Goal: Task Accomplishment & Management: Manage account settings

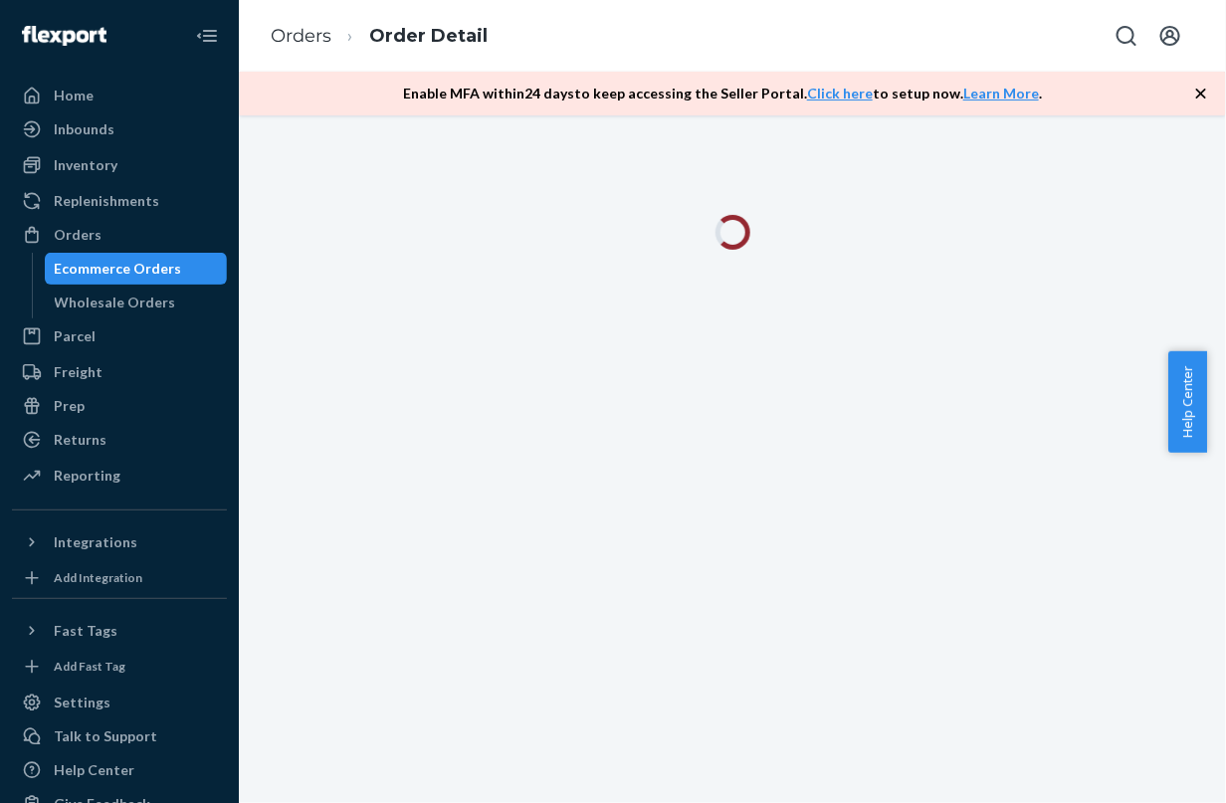
click at [287, 26] on link "Orders" at bounding box center [301, 36] width 61 height 22
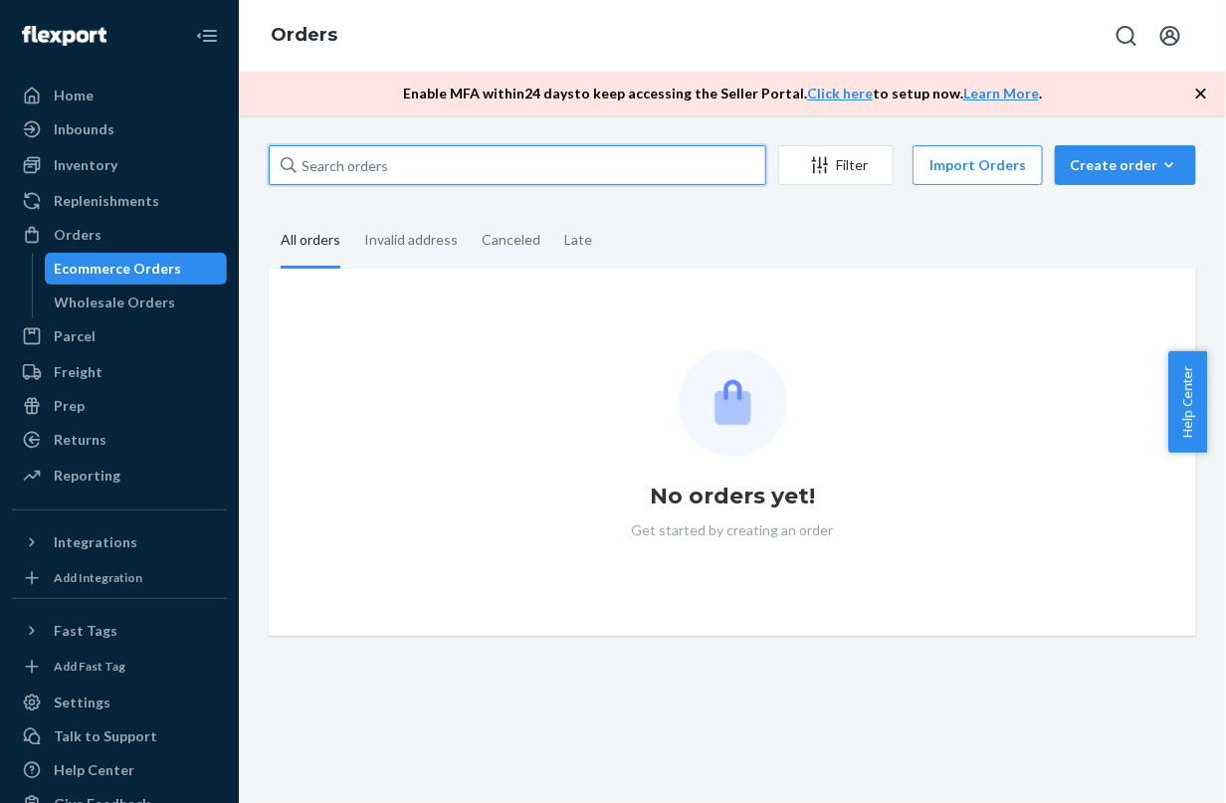
click at [474, 164] on input "text" at bounding box center [517, 165] width 497 height 40
paste input "MU02415606856"
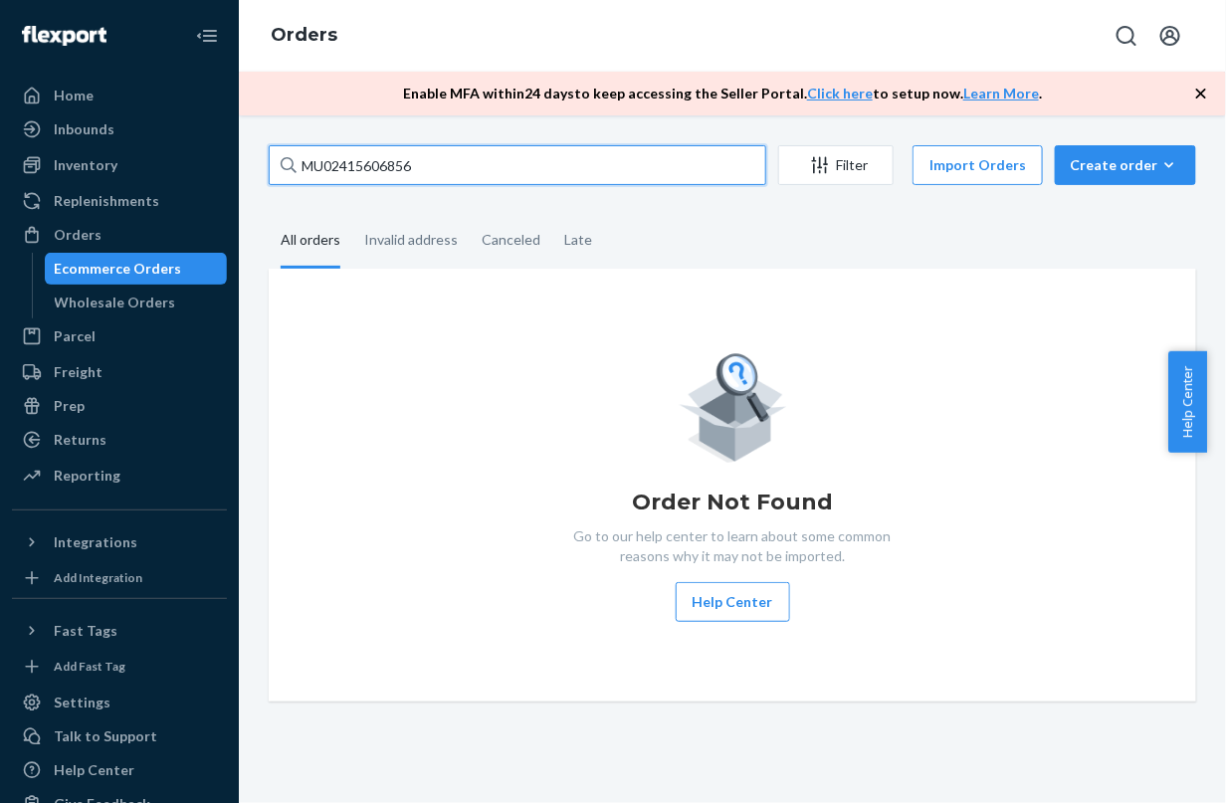
click at [539, 181] on input "MU02415606856" at bounding box center [517, 165] width 497 height 40
type input "MU02415606856"
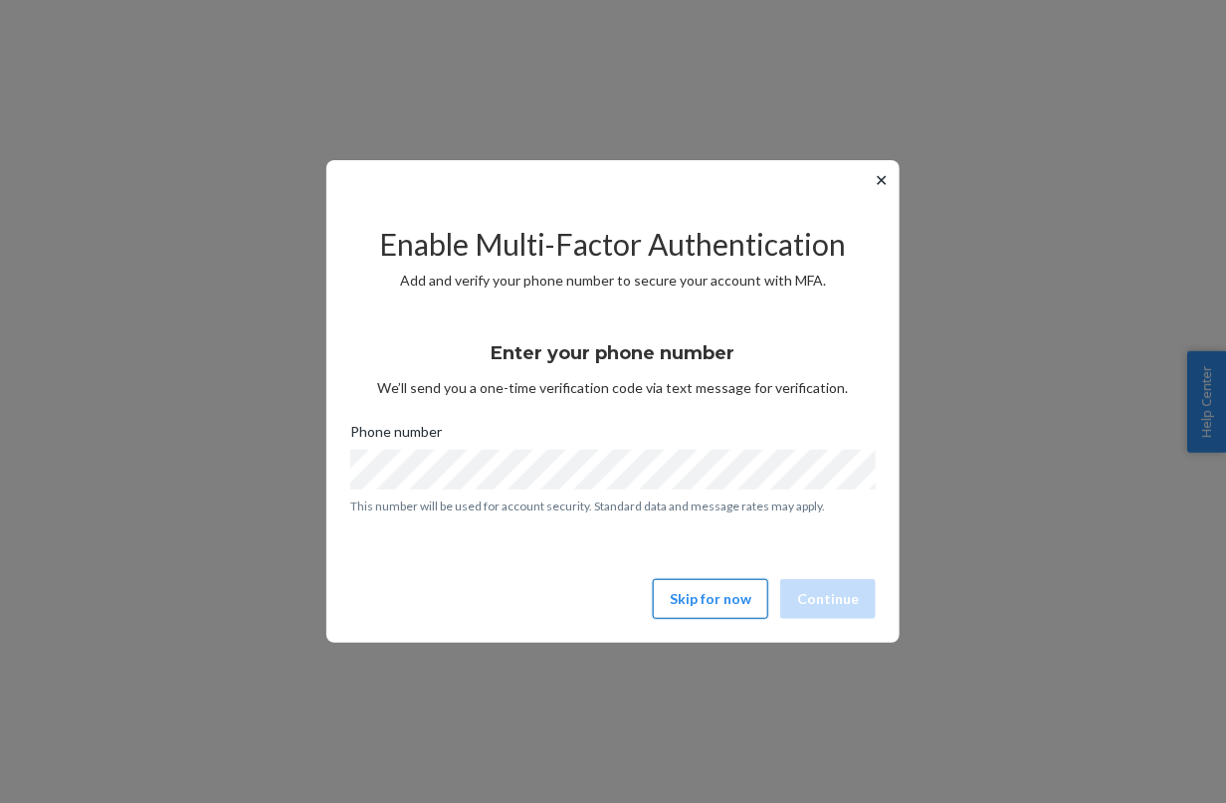
click at [729, 607] on button "Skip for now" at bounding box center [710, 599] width 115 height 40
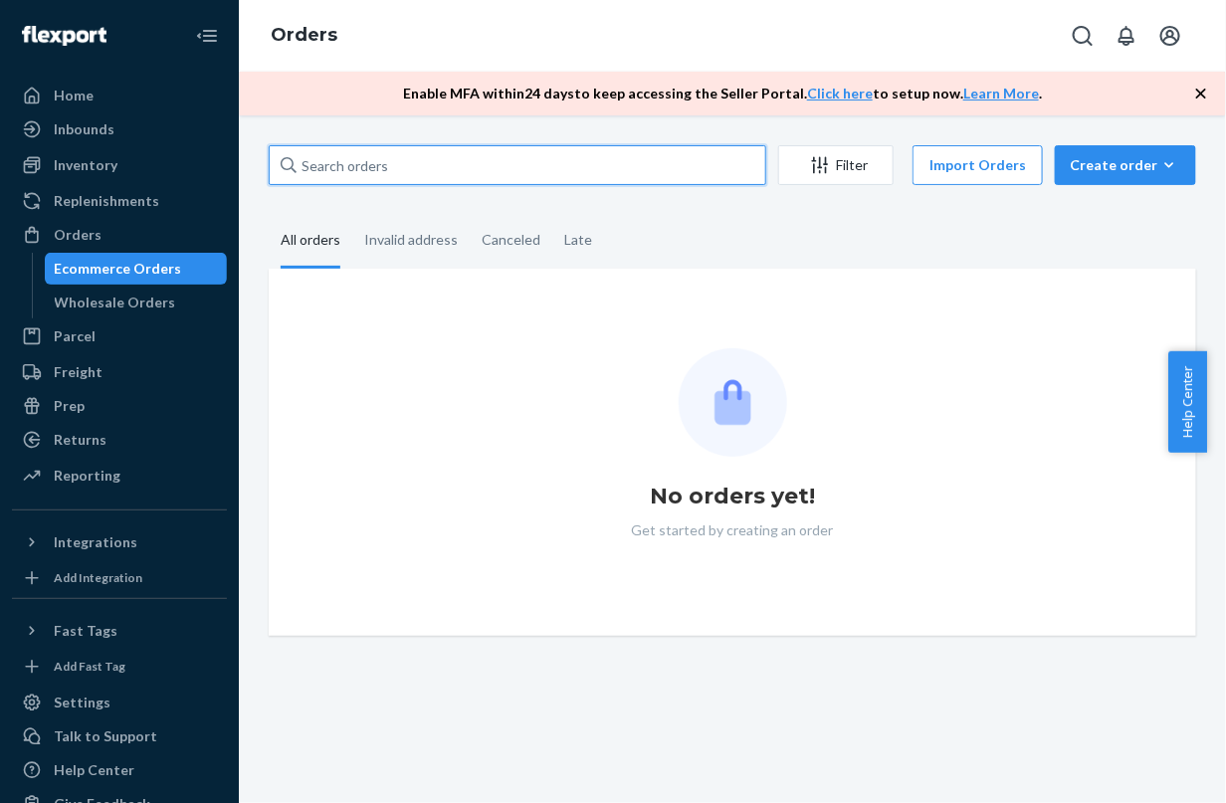
click at [420, 152] on input "text" at bounding box center [517, 165] width 497 height 40
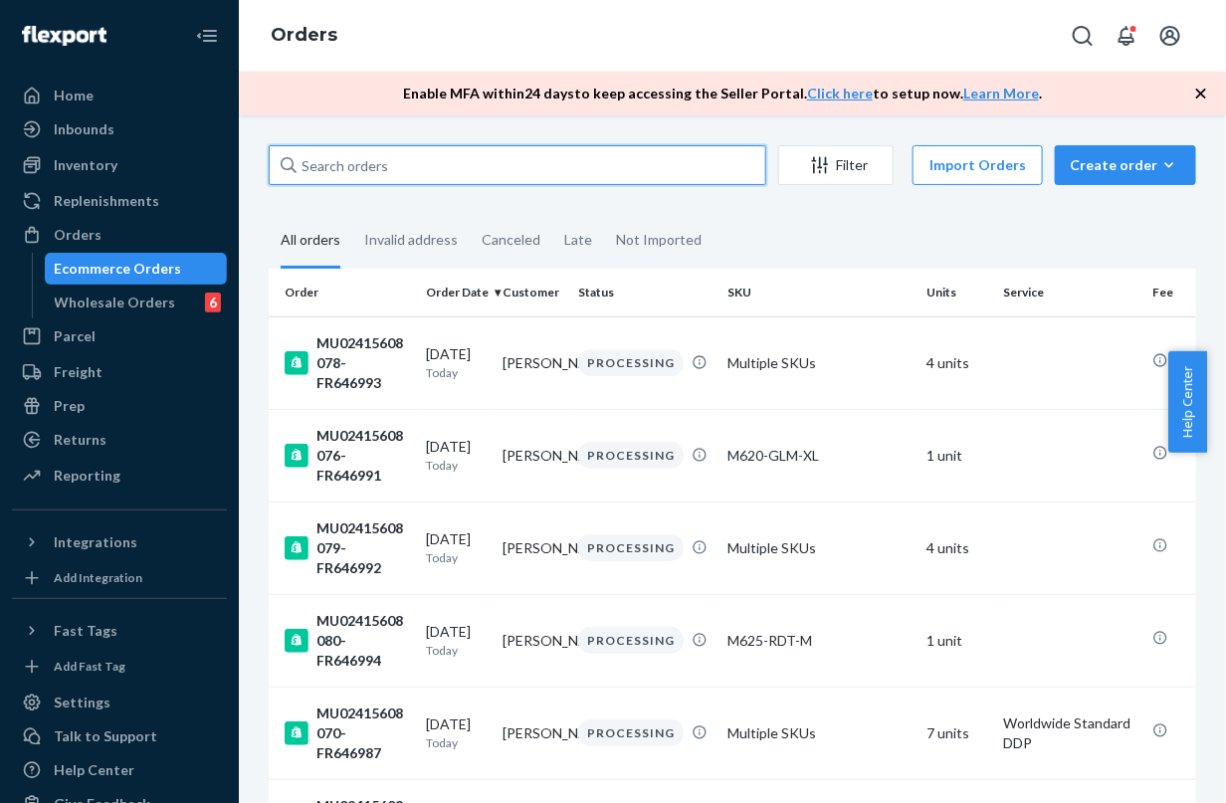
paste input "MU02415606856"
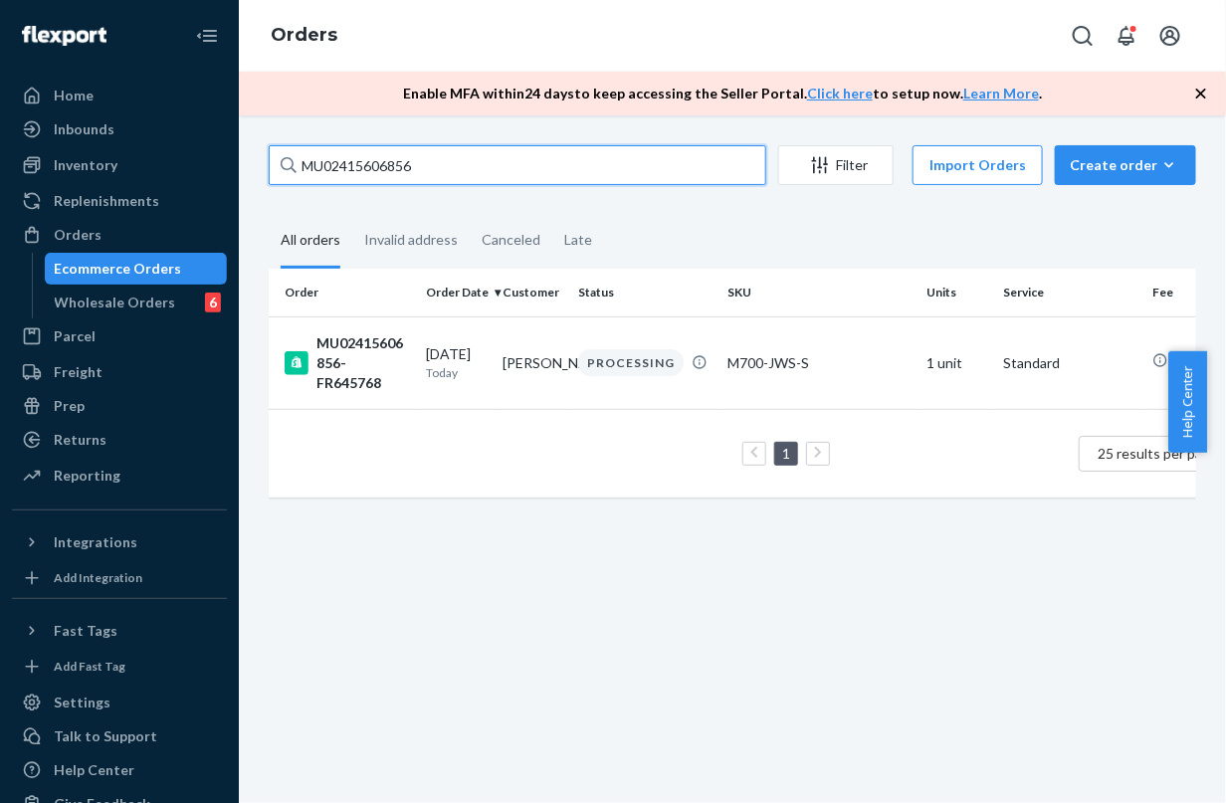
type input "MU02415606856"
click at [520, 301] on th "Customer" at bounding box center [533, 293] width 77 height 48
click at [518, 348] on td "[PERSON_NAME]" at bounding box center [533, 362] width 77 height 93
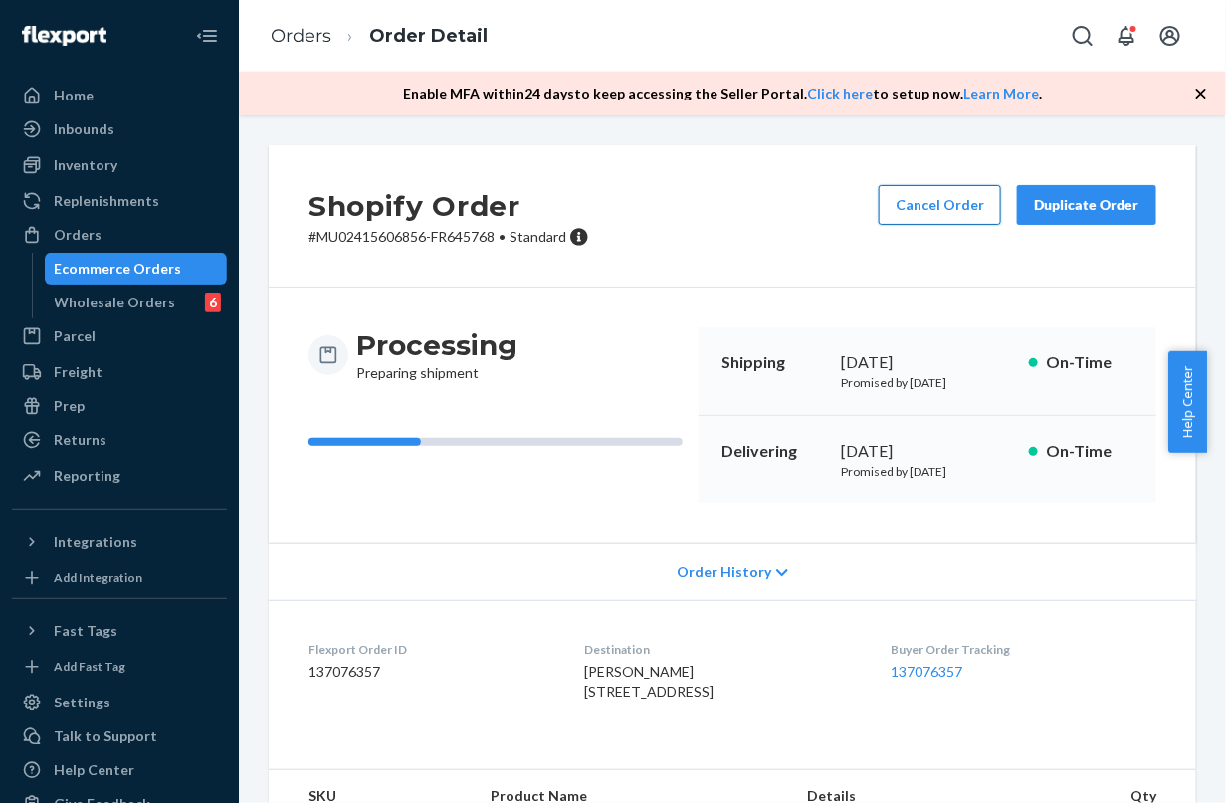
click at [948, 220] on button "Cancel Order" at bounding box center [940, 205] width 122 height 40
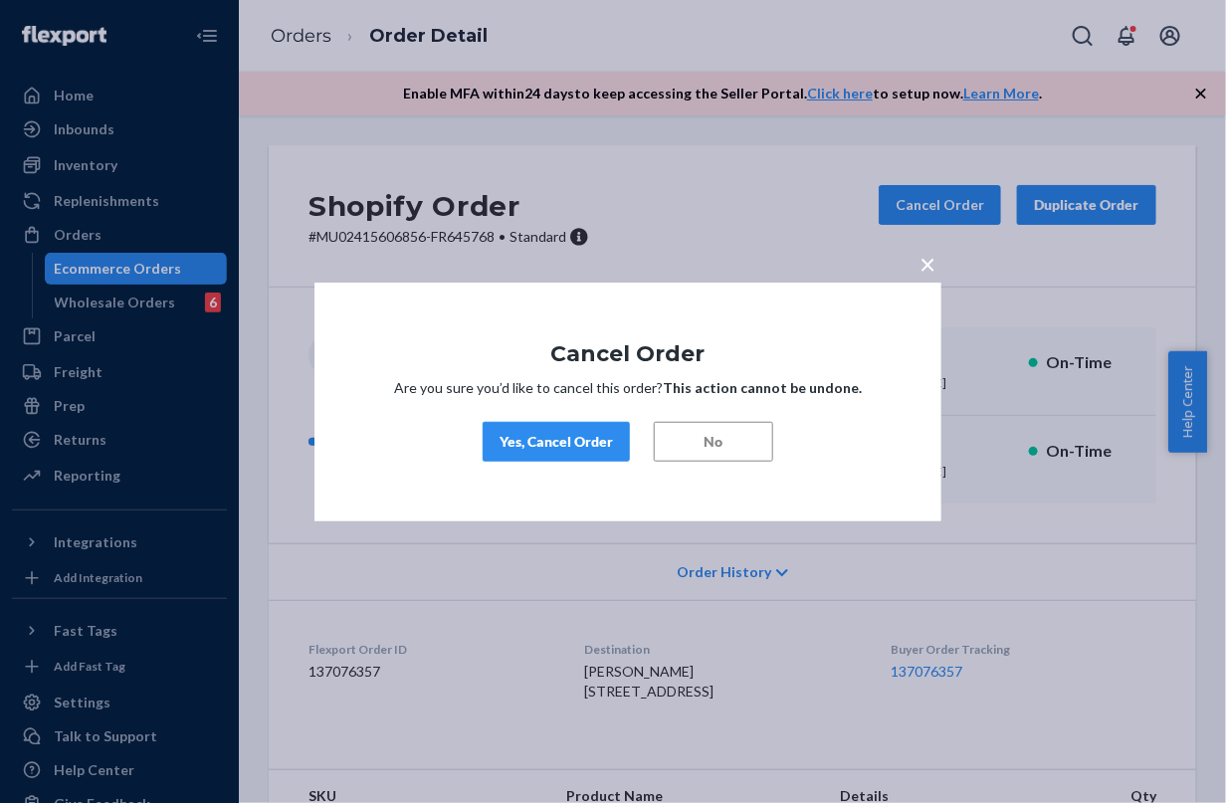
click at [585, 435] on div "Yes, Cancel Order" at bounding box center [555, 442] width 113 height 20
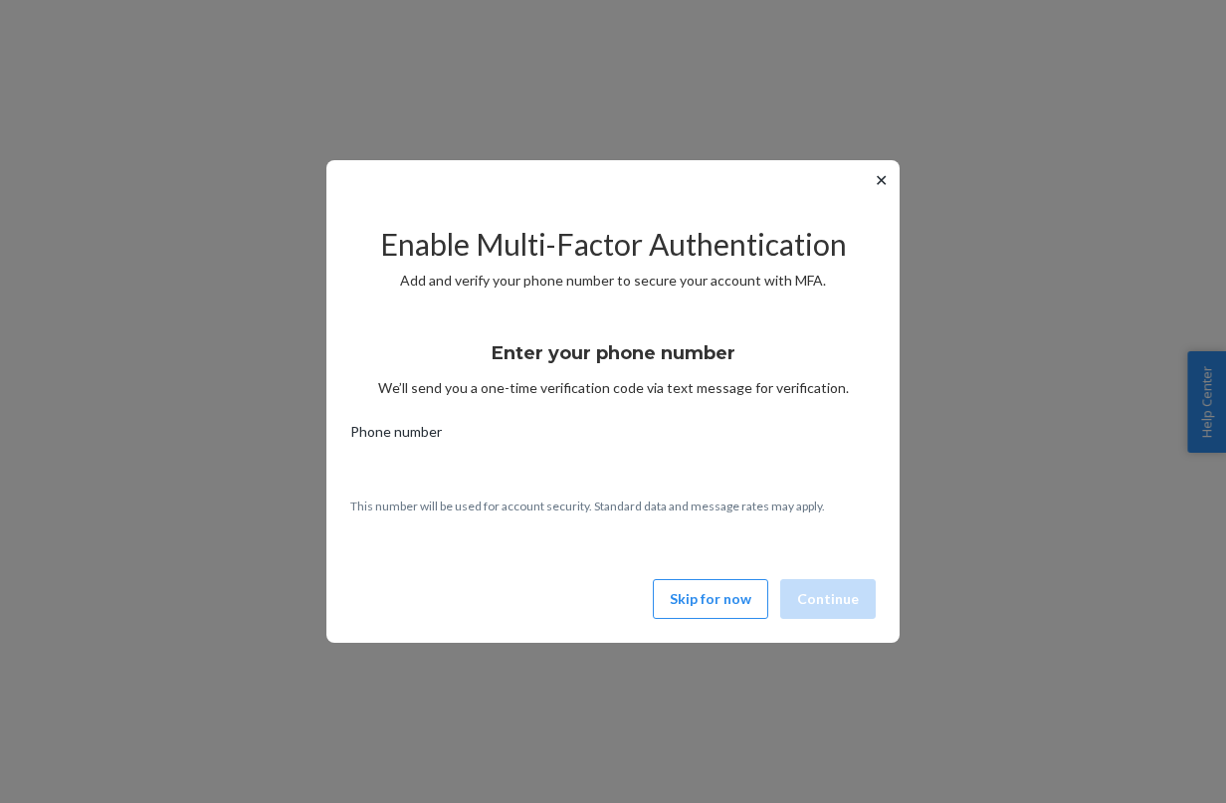
click at [652, 552] on div "Enter your phone number We’ll send you a one-time verification code via text me…" at bounding box center [612, 443] width 525 height 239
click at [684, 592] on button "Skip for now" at bounding box center [710, 599] width 115 height 40
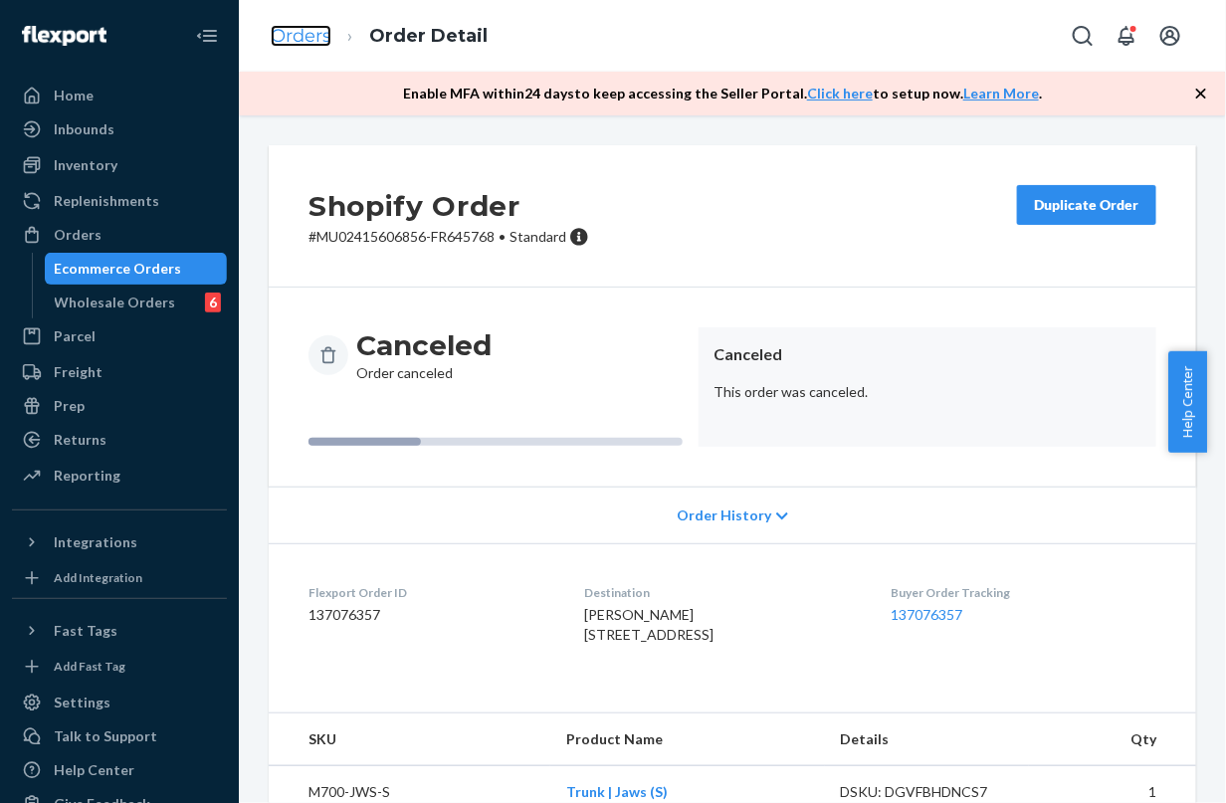
click at [311, 36] on link "Orders" at bounding box center [301, 36] width 61 height 22
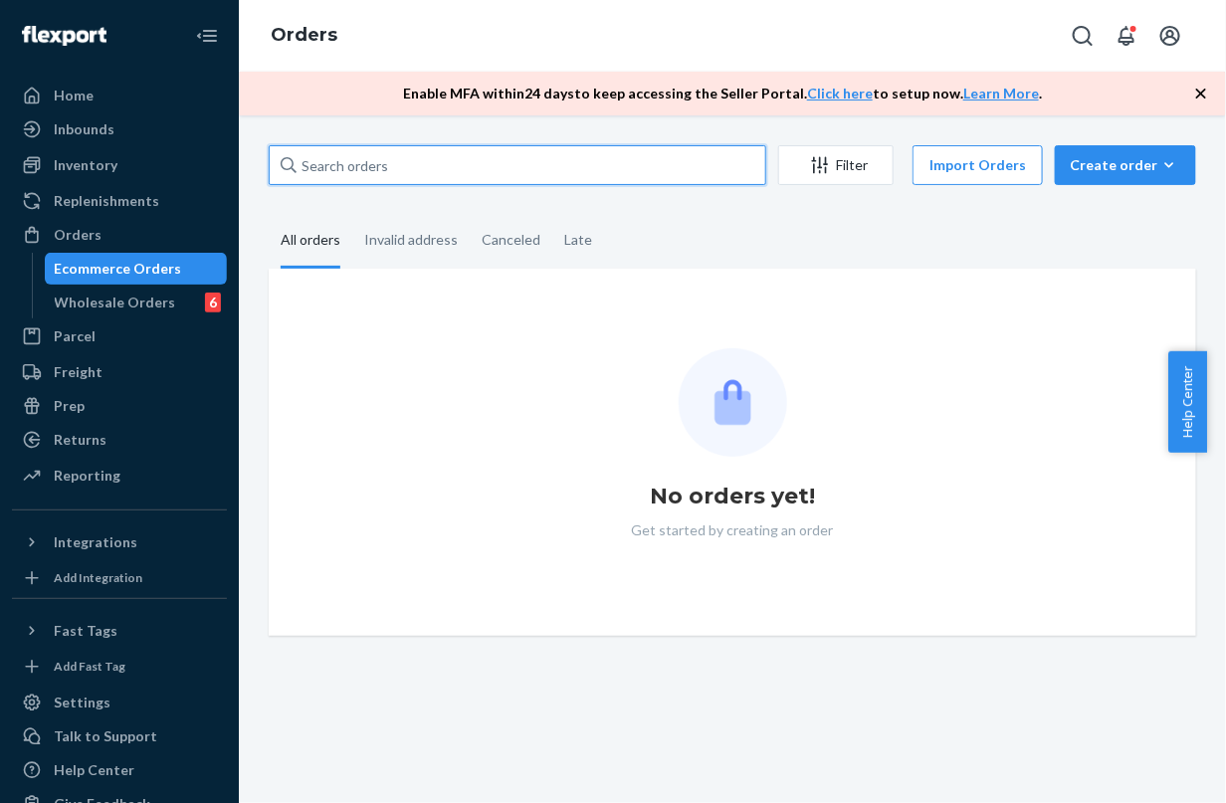
drag, startPoint x: 448, startPoint y: 165, endPoint x: 429, endPoint y: 164, distance: 18.9
click at [429, 164] on input "text" at bounding box center [517, 165] width 497 height 40
paste input "MU02415606556"
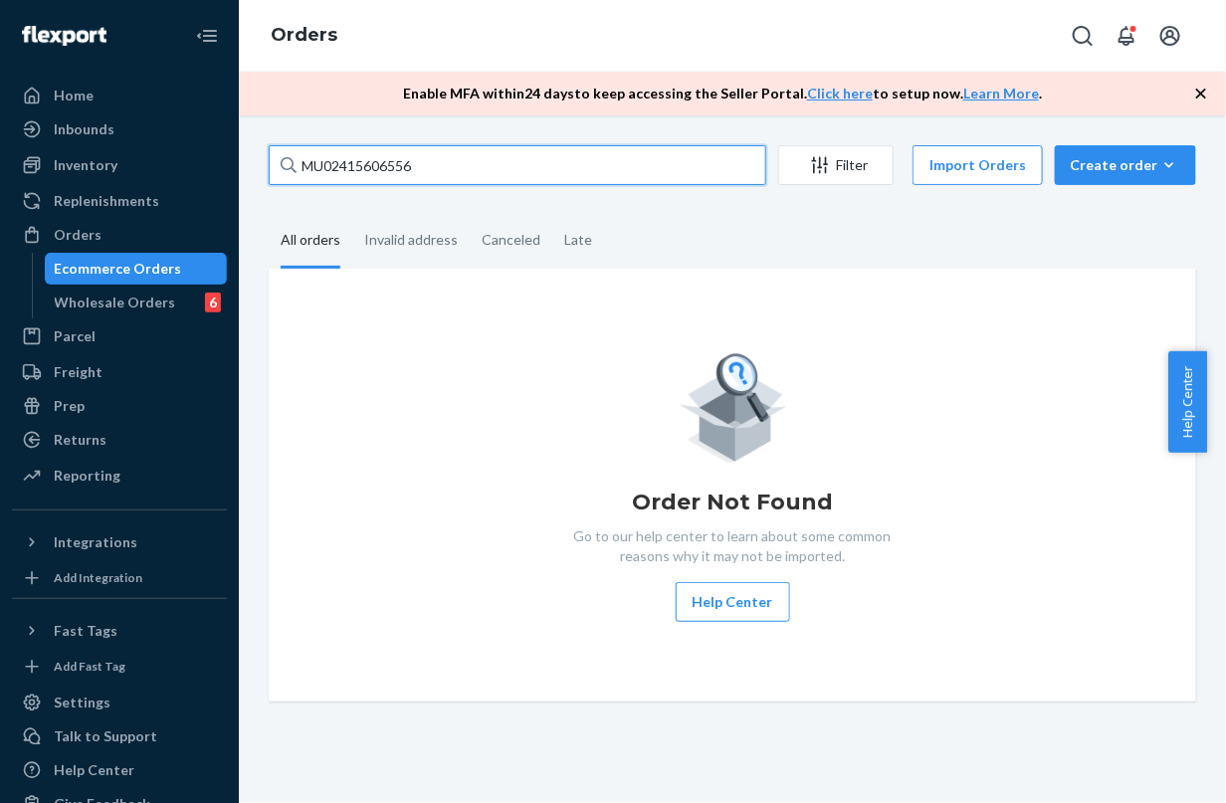
type input "MU02415606556"
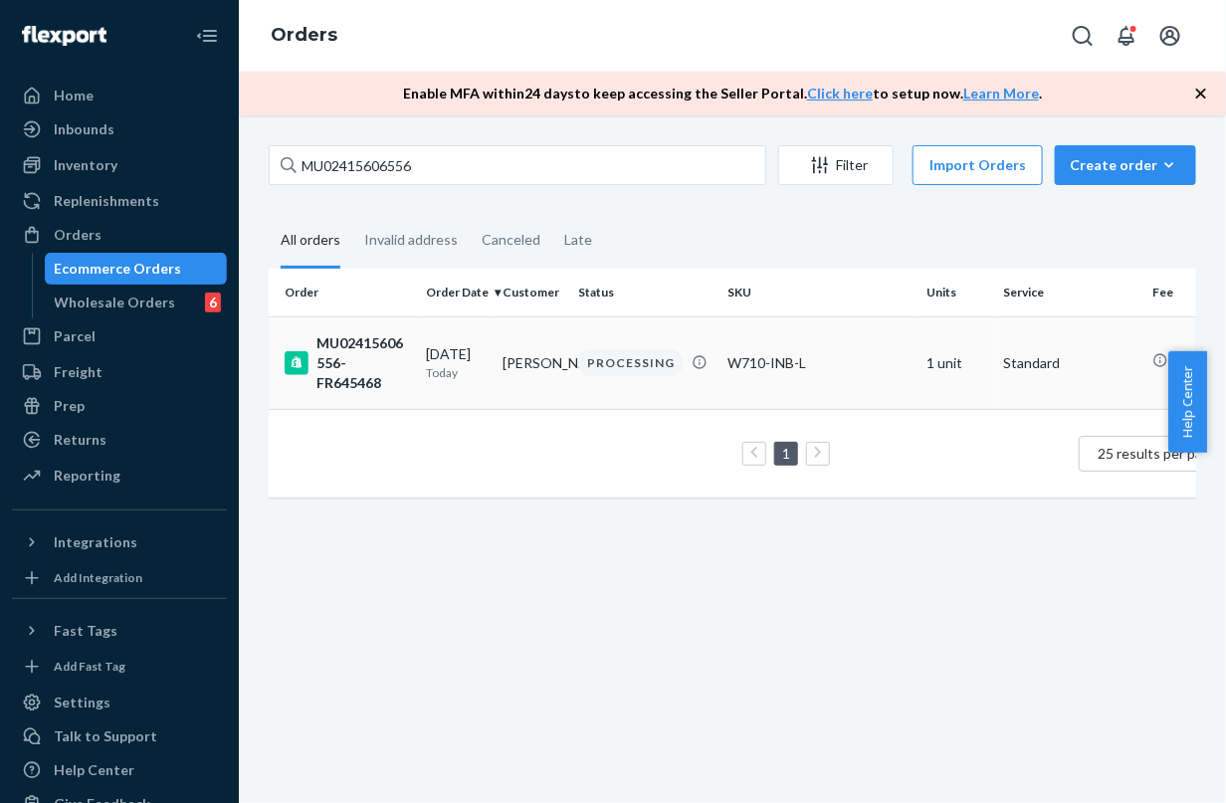
click at [440, 369] on p "Today" at bounding box center [456, 372] width 61 height 17
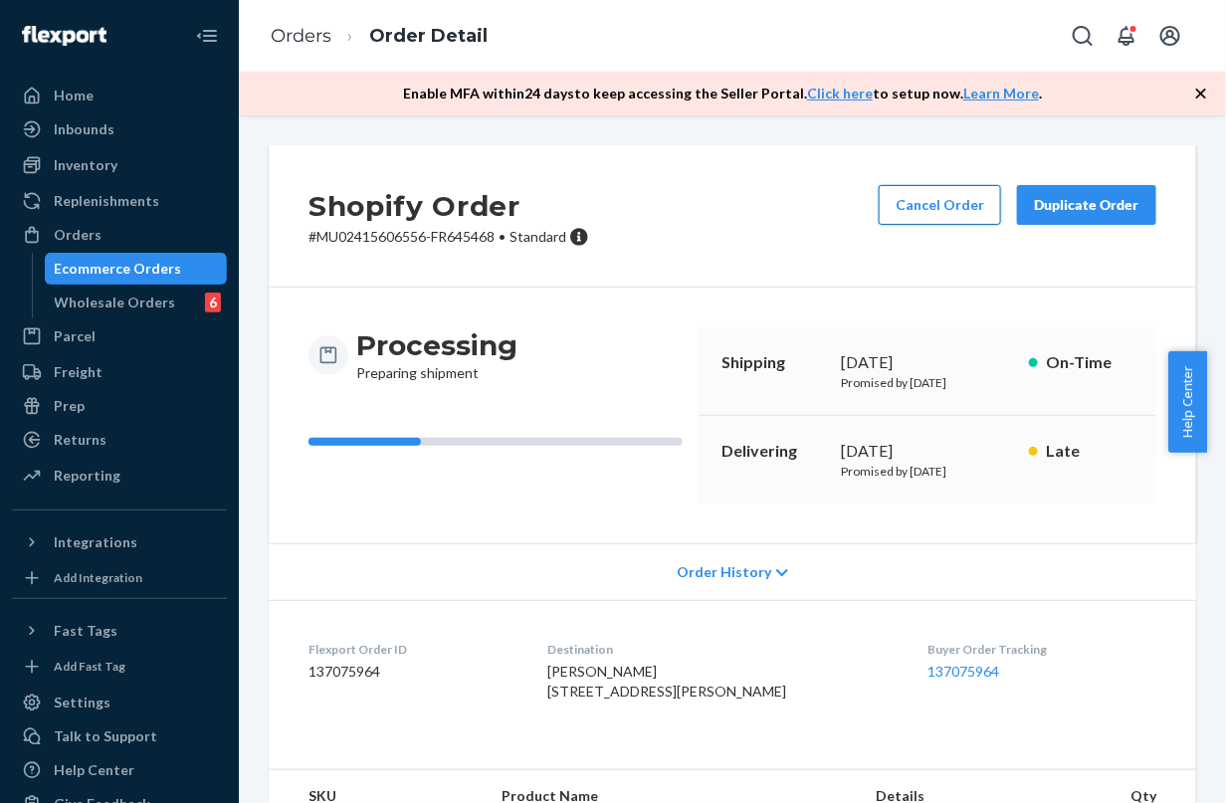
click at [920, 202] on button "Cancel Order" at bounding box center [940, 205] width 122 height 40
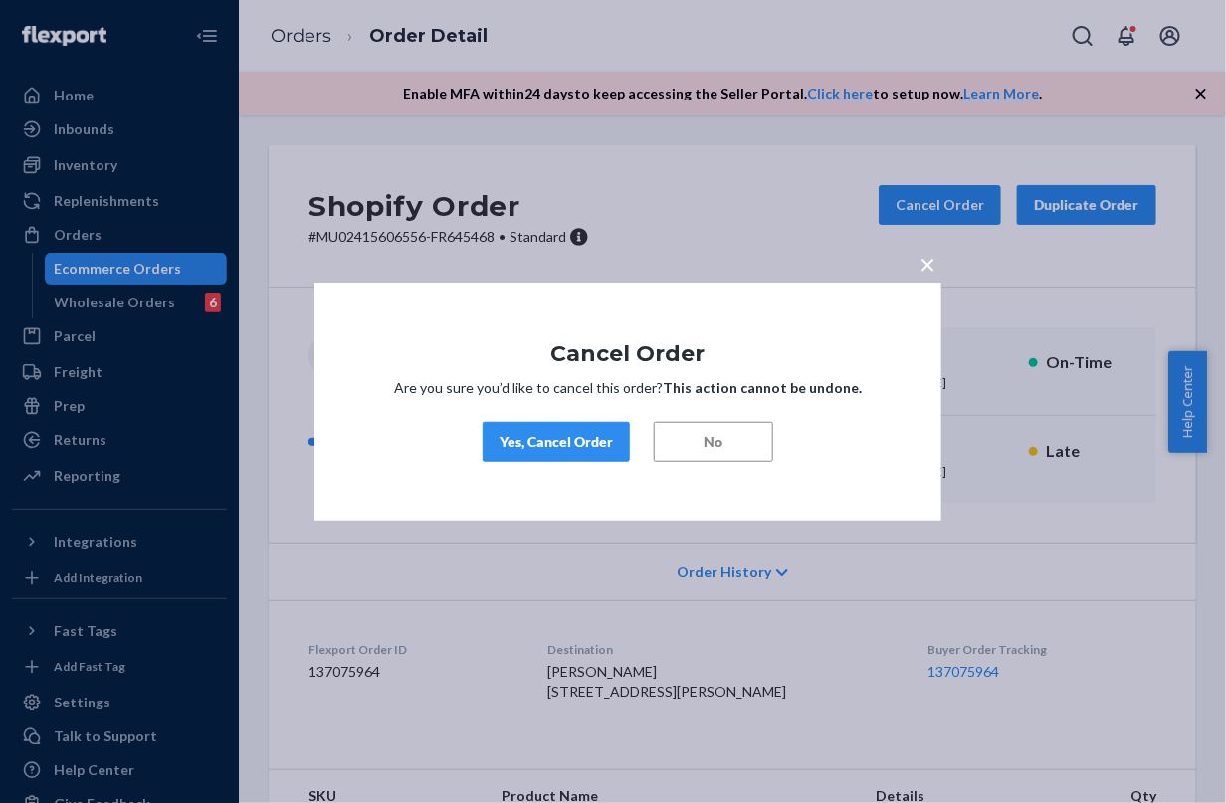
click at [540, 430] on button "Yes, Cancel Order" at bounding box center [556, 442] width 147 height 40
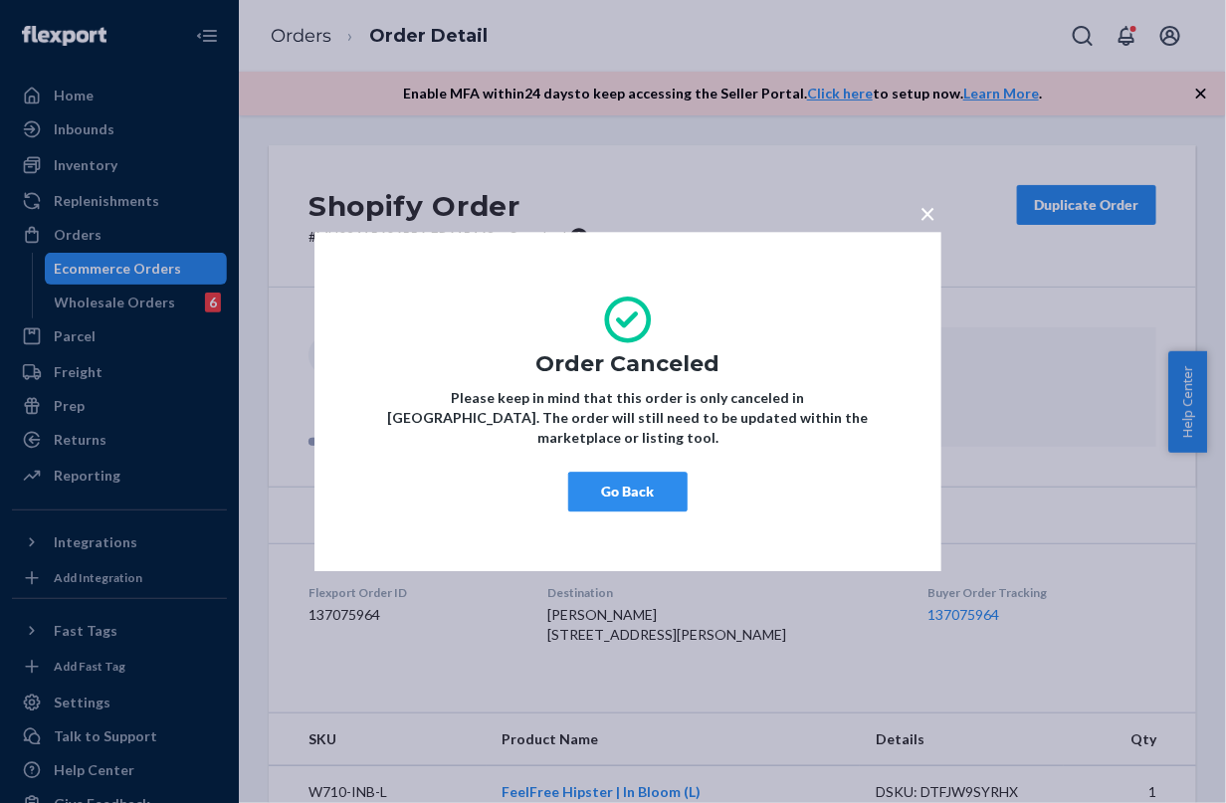
click at [343, 62] on div "× Order Canceled Please keep in mind that this order is only canceled in Flexpo…" at bounding box center [613, 401] width 1226 height 803
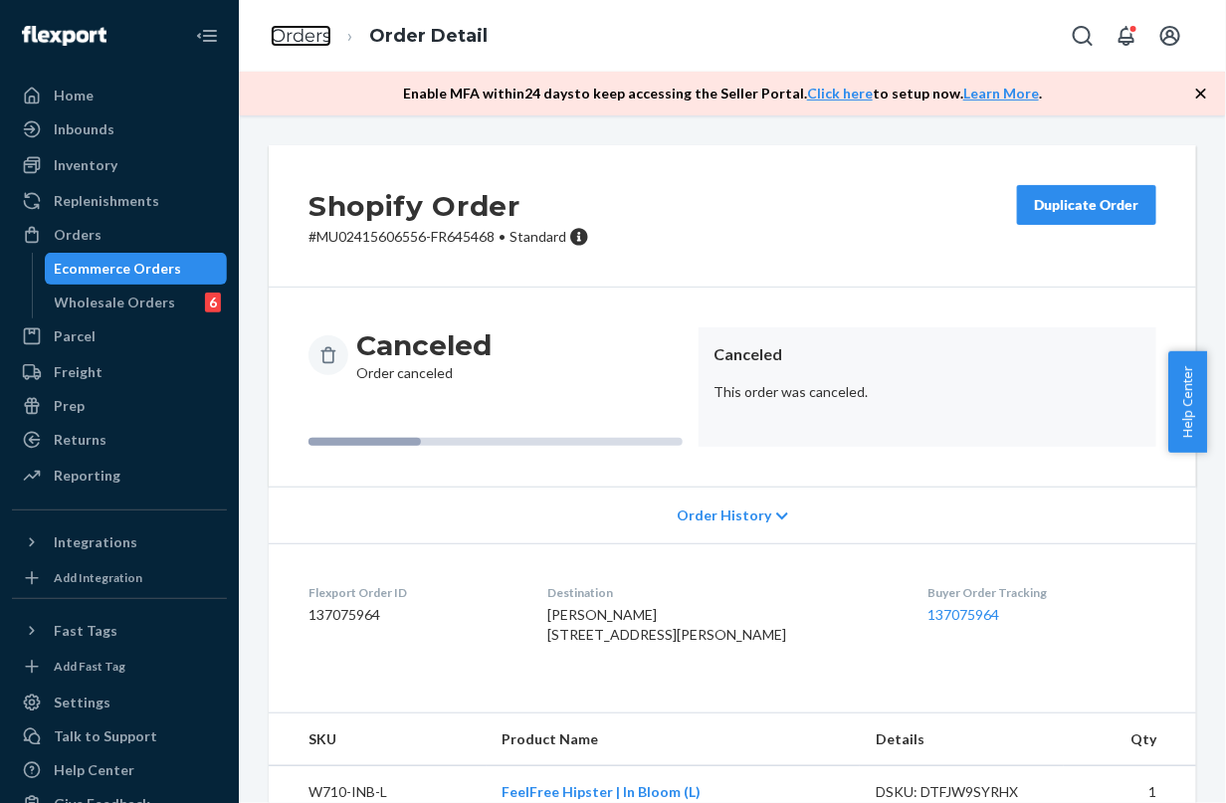
drag, startPoint x: 289, startPoint y: 30, endPoint x: 351, endPoint y: 91, distance: 87.3
click at [289, 30] on link "Orders" at bounding box center [301, 36] width 61 height 22
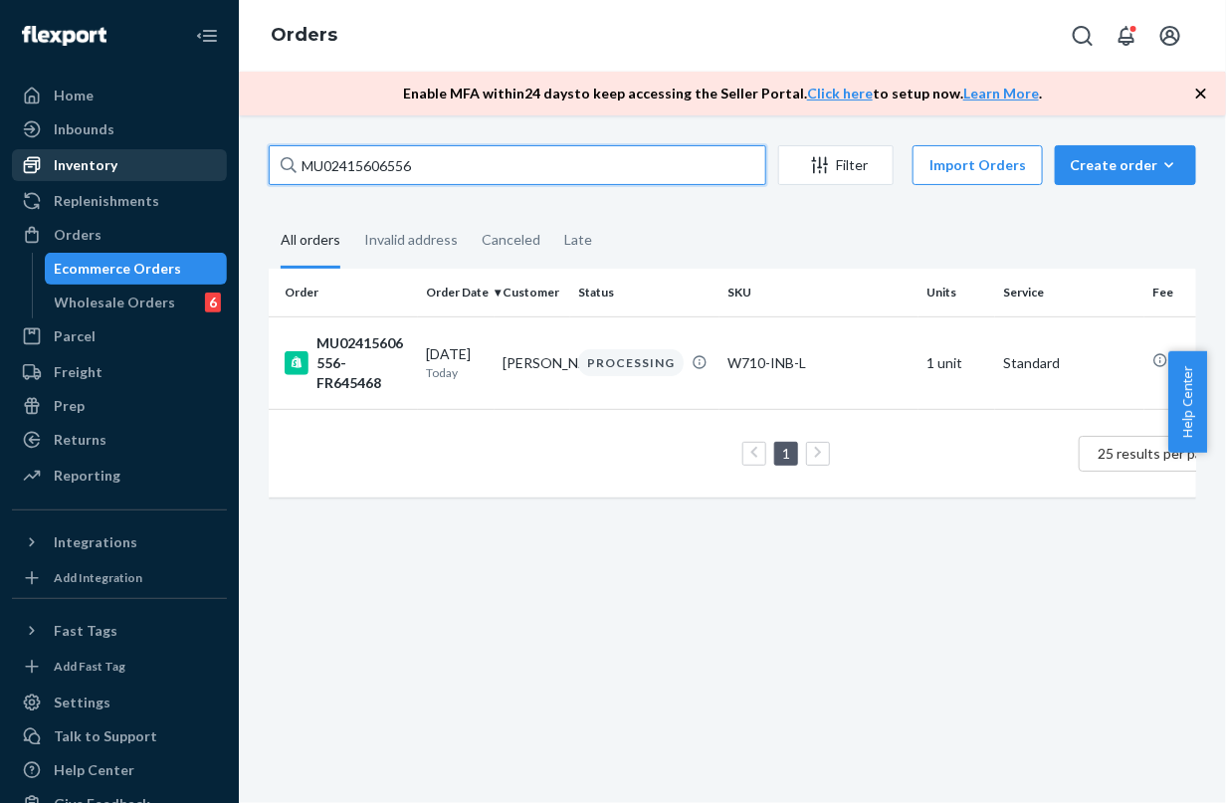
drag, startPoint x: 433, startPoint y: 166, endPoint x: 101, endPoint y: 164, distance: 331.3
click at [102, 164] on div "Home Inbounds Shipping Plans Problems Inventory Products Branded Packaging Repl…" at bounding box center [613, 401] width 1226 height 803
paste input "7328"
type input "MU02415607328"
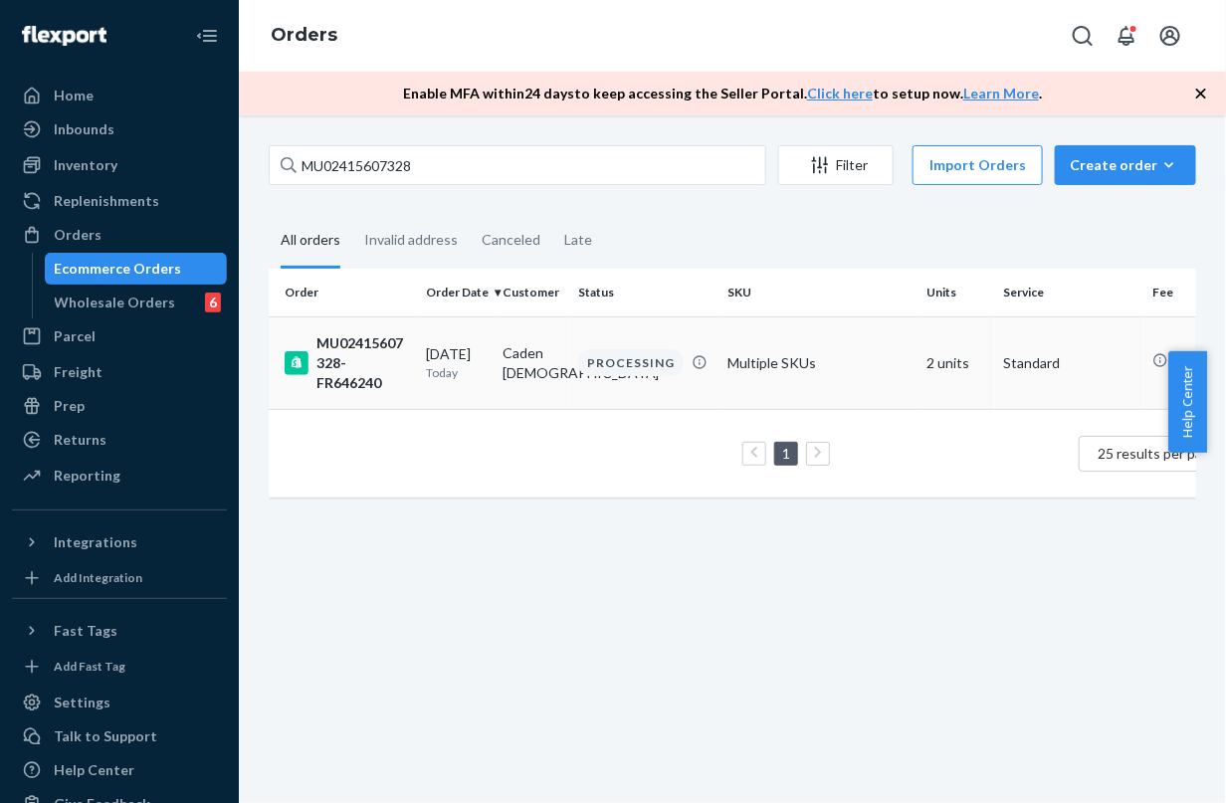
click at [436, 359] on div "09/21/2025 Today" at bounding box center [456, 362] width 61 height 37
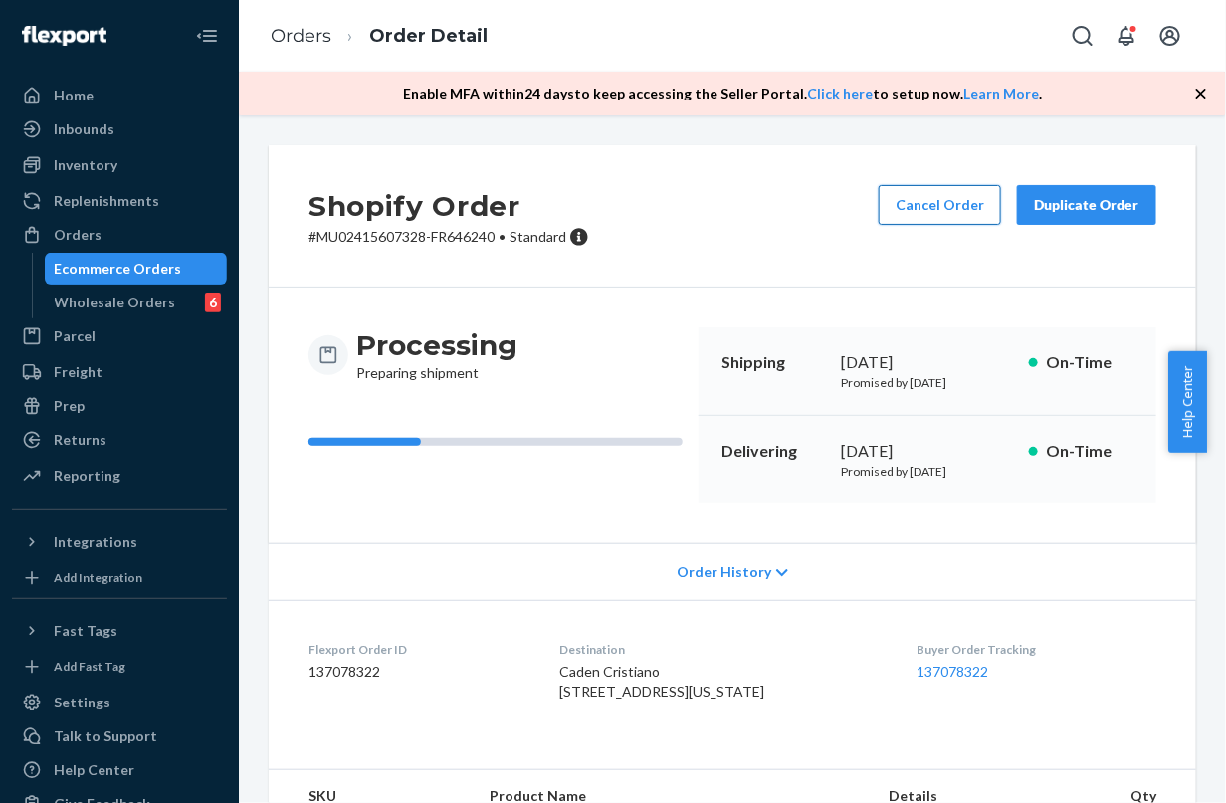
click at [926, 217] on button "Cancel Order" at bounding box center [940, 205] width 122 height 40
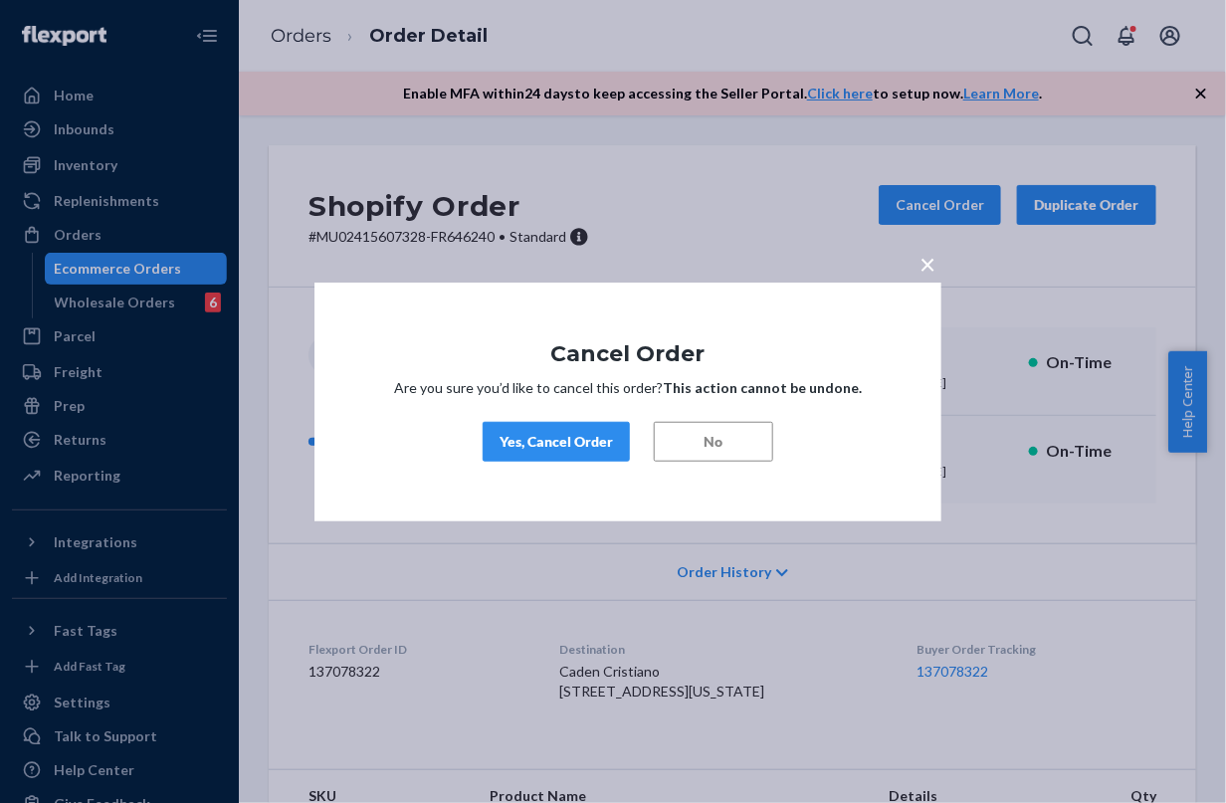
click at [554, 433] on div "Yes, Cancel Order" at bounding box center [555, 442] width 113 height 20
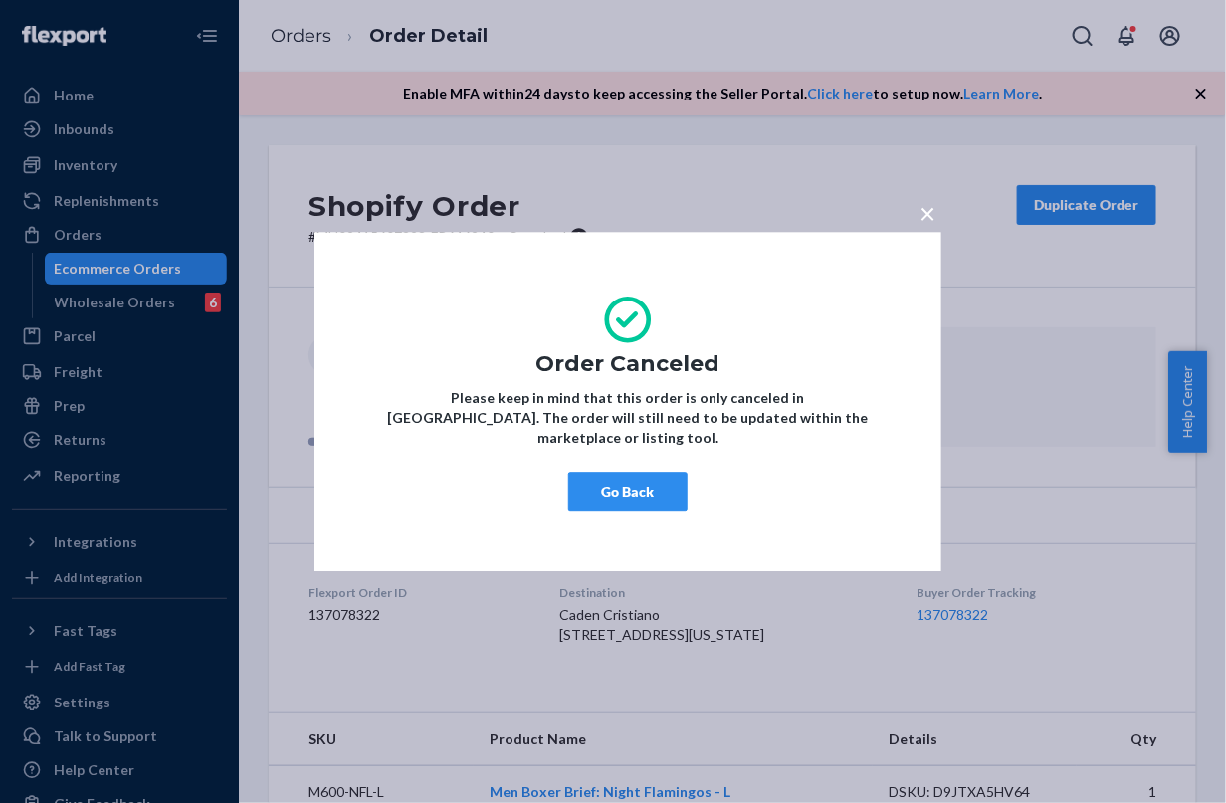
click at [300, 57] on div "× Order Canceled Please keep in mind that this order is only canceled in Flexpo…" at bounding box center [613, 401] width 1226 height 803
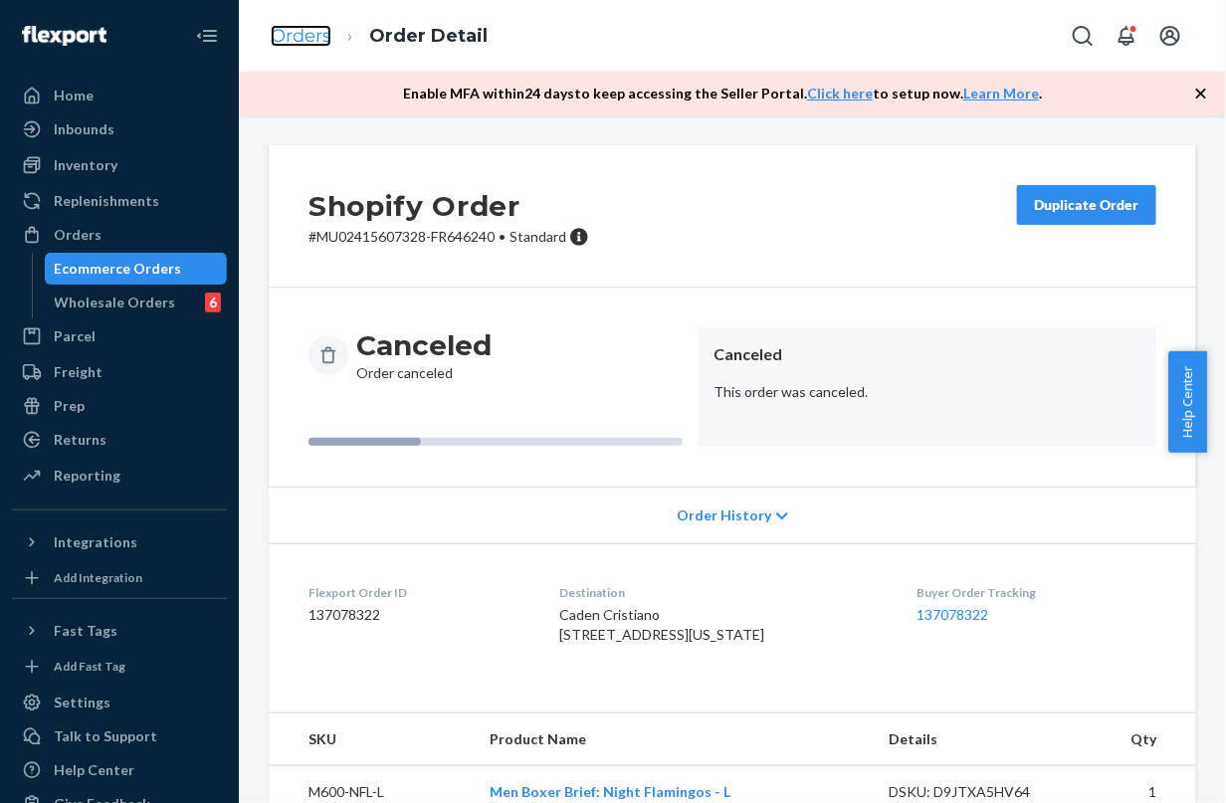
click at [299, 43] on link "Orders" at bounding box center [301, 36] width 61 height 22
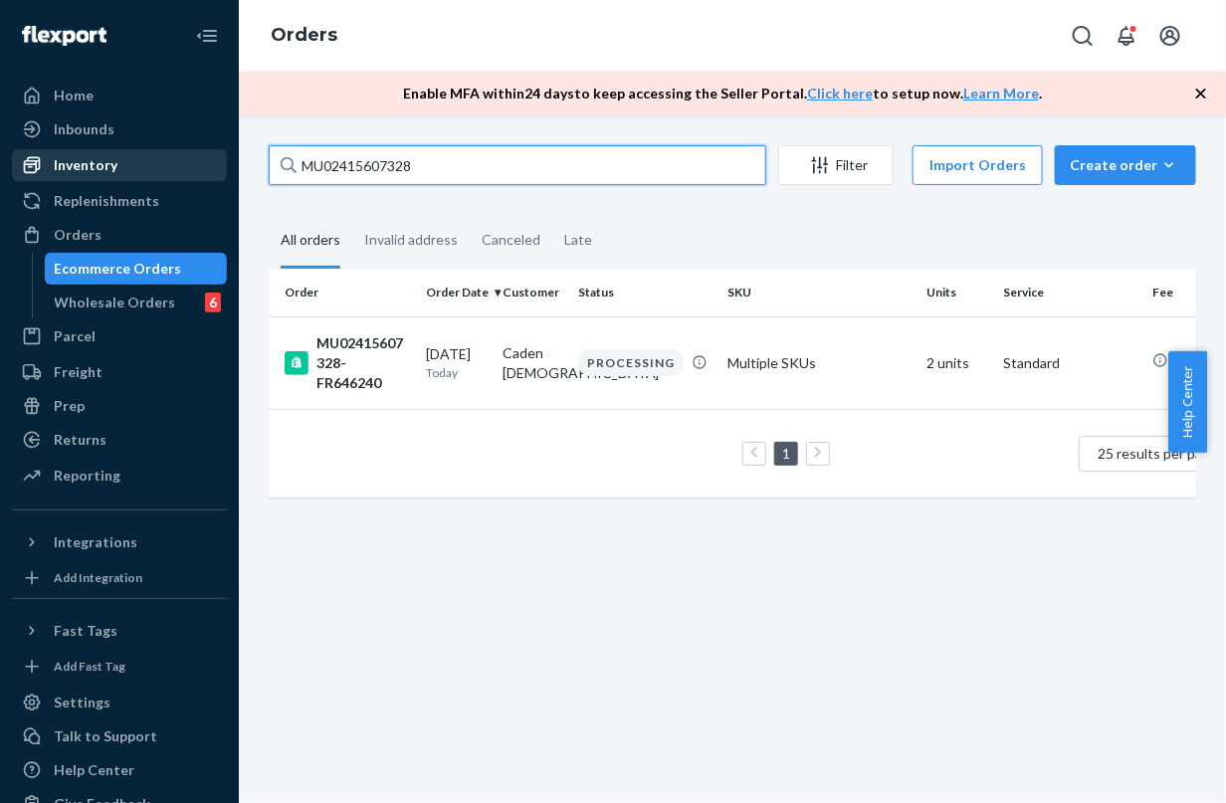
drag, startPoint x: 456, startPoint y: 161, endPoint x: 144, endPoint y: 160, distance: 311.4
click at [144, 160] on div "Home Inbounds Shipping Plans Problems Inventory Products Branded Packaging Repl…" at bounding box center [613, 401] width 1226 height 803
paste input "6484"
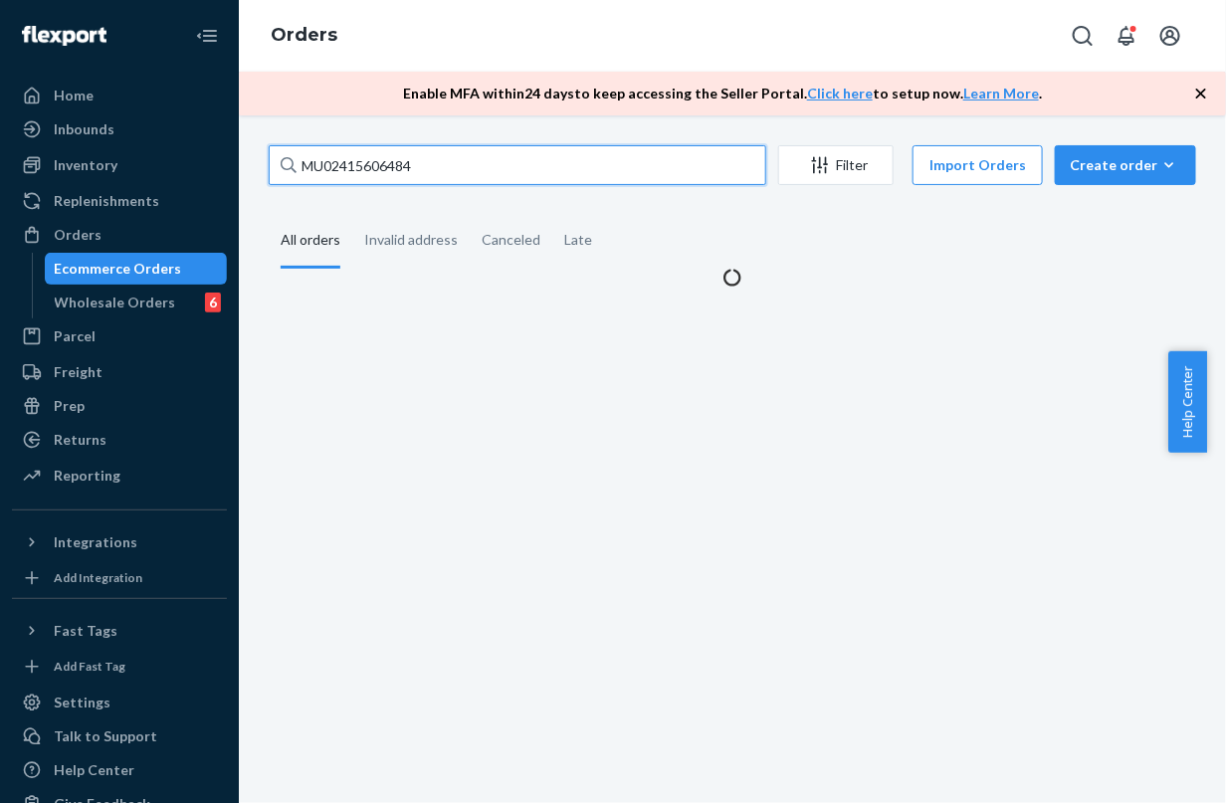
type input "MU02415606484"
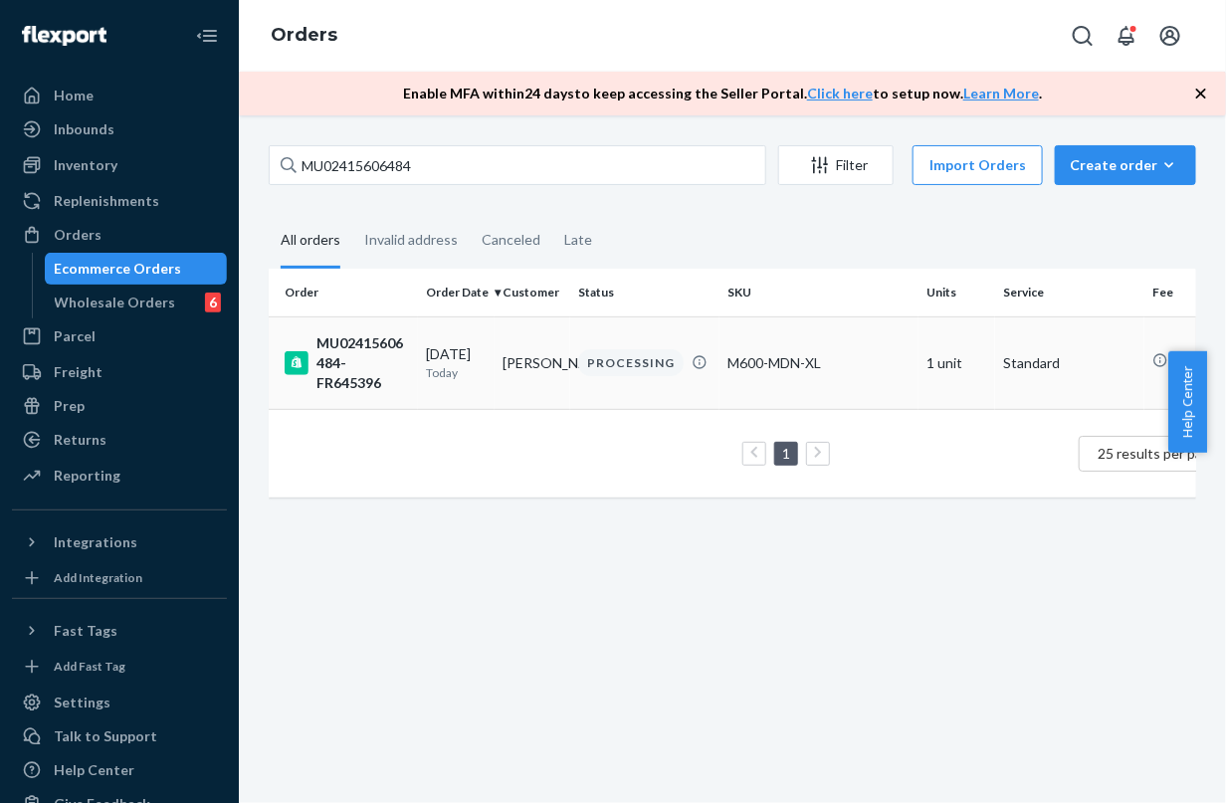
click at [523, 344] on td "Carly Nolan" at bounding box center [533, 362] width 77 height 93
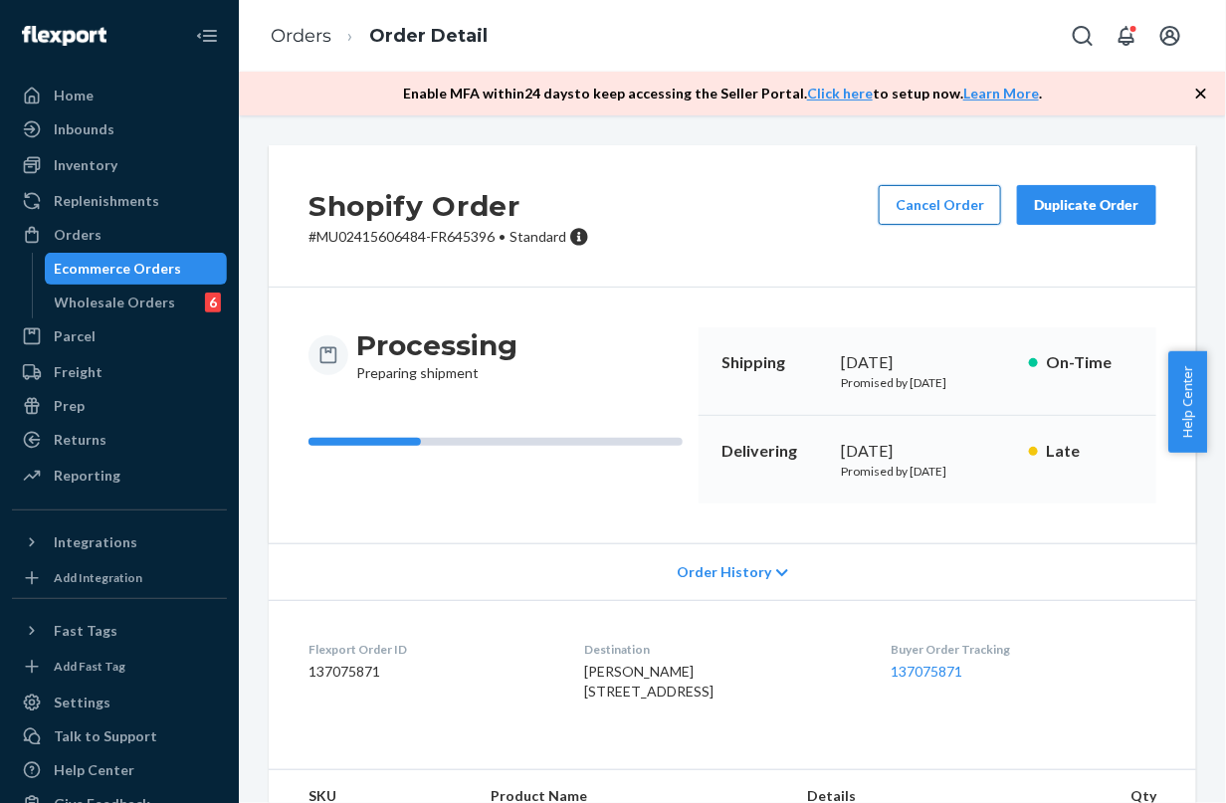
click at [932, 214] on button "Cancel Order" at bounding box center [940, 205] width 122 height 40
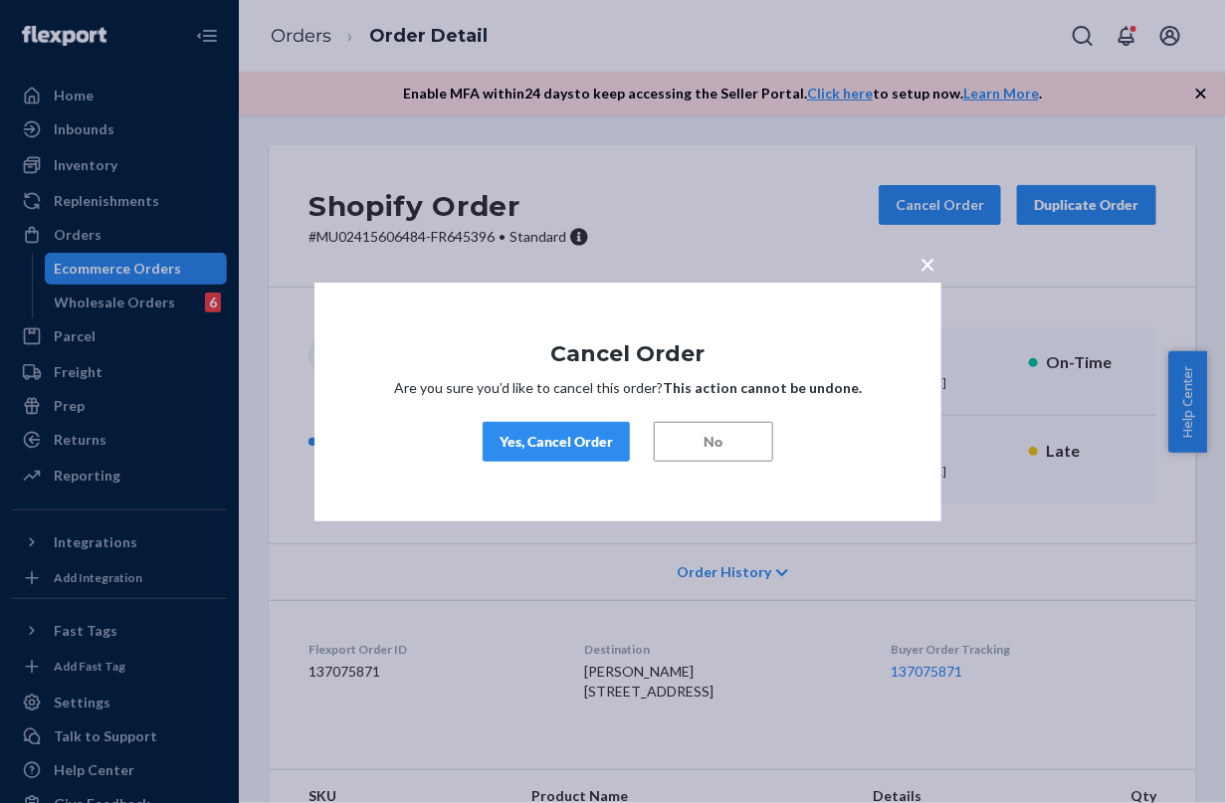
click at [548, 439] on div "Yes, Cancel Order" at bounding box center [555, 442] width 113 height 20
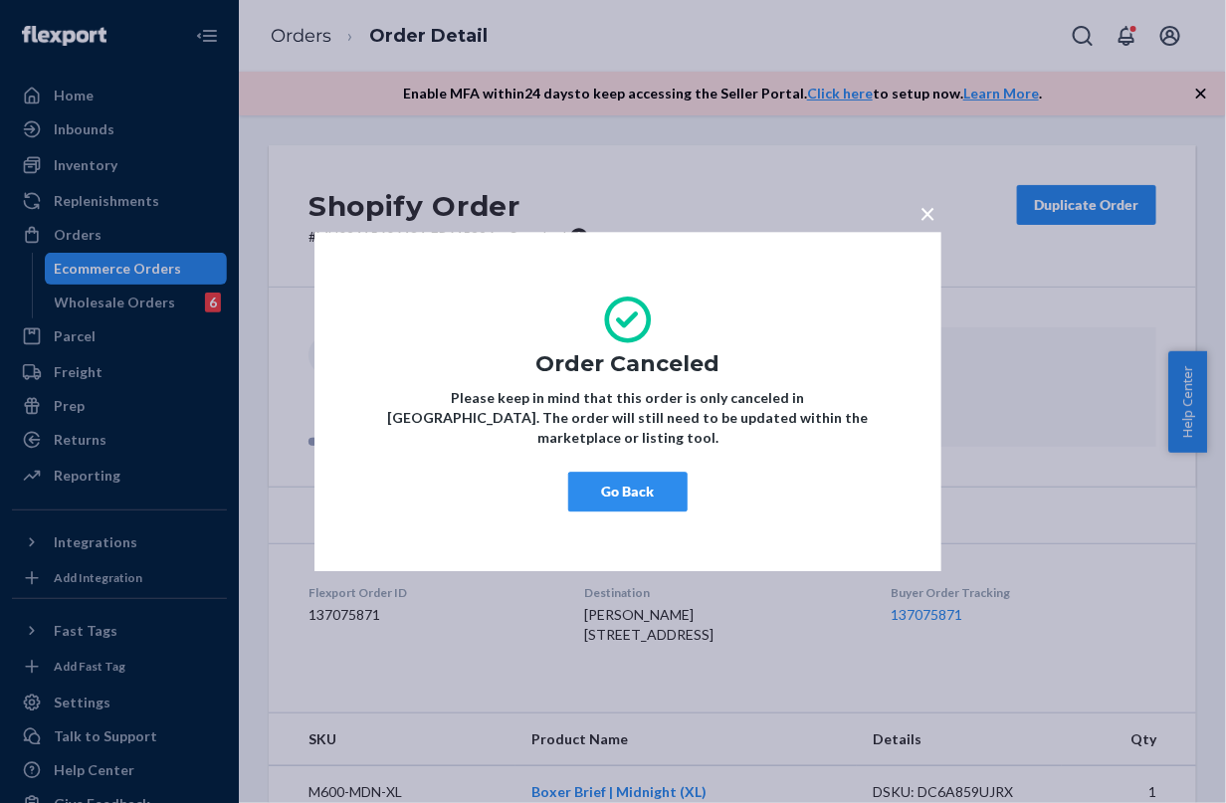
click at [483, 61] on div "× Order Canceled Please keep in mind that this order is only canceled in Flexpo…" at bounding box center [613, 401] width 1226 height 803
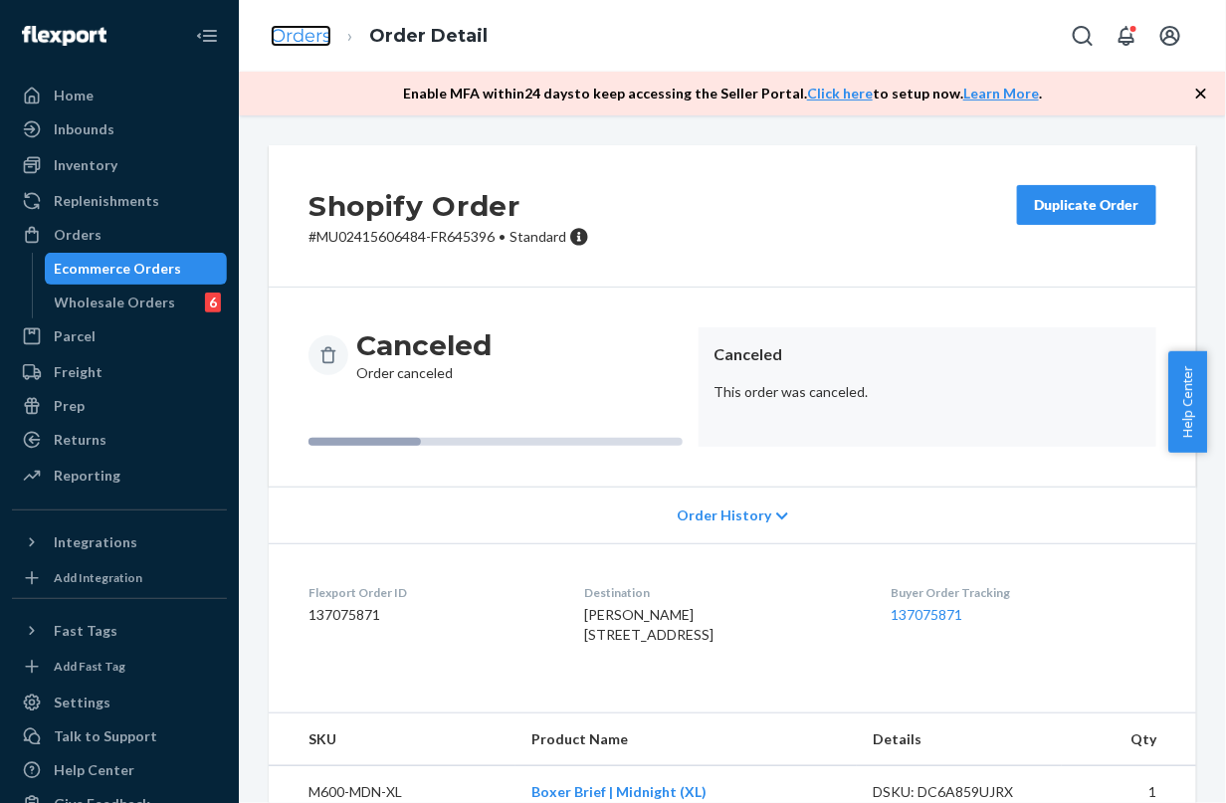
click at [291, 32] on link "Orders" at bounding box center [301, 36] width 61 height 22
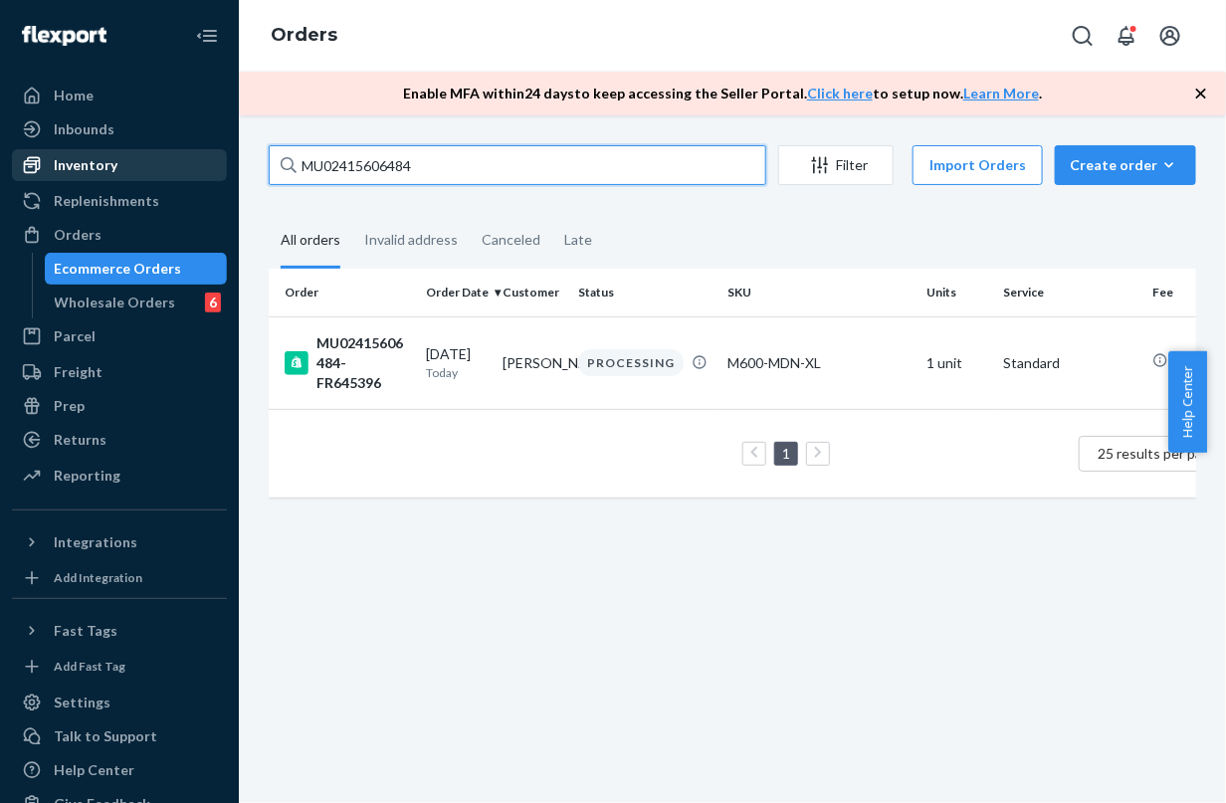
drag, startPoint x: 420, startPoint y: 162, endPoint x: 144, endPoint y: 157, distance: 275.7
click at [144, 157] on div "Home Inbounds Shipping Plans Problems Inventory Products Branded Packaging Repl…" at bounding box center [613, 401] width 1226 height 803
paste input "7488"
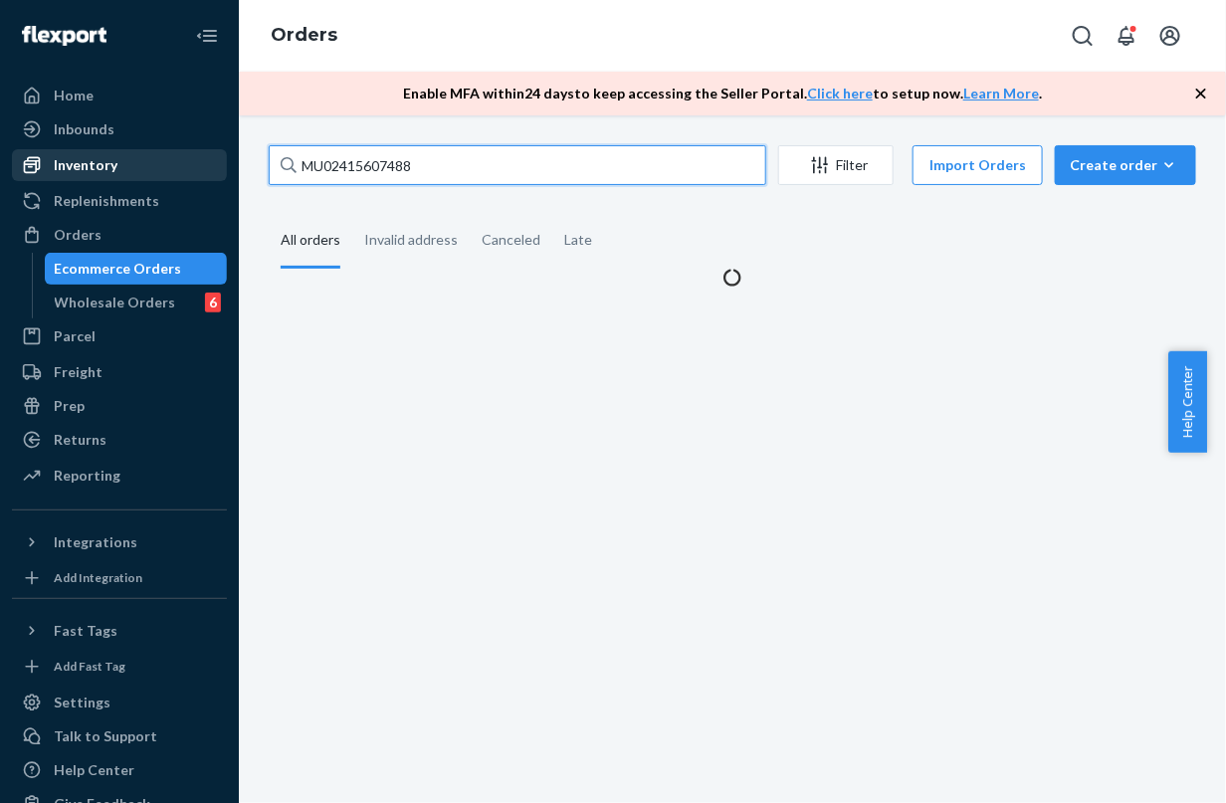
type input "MU02415607488"
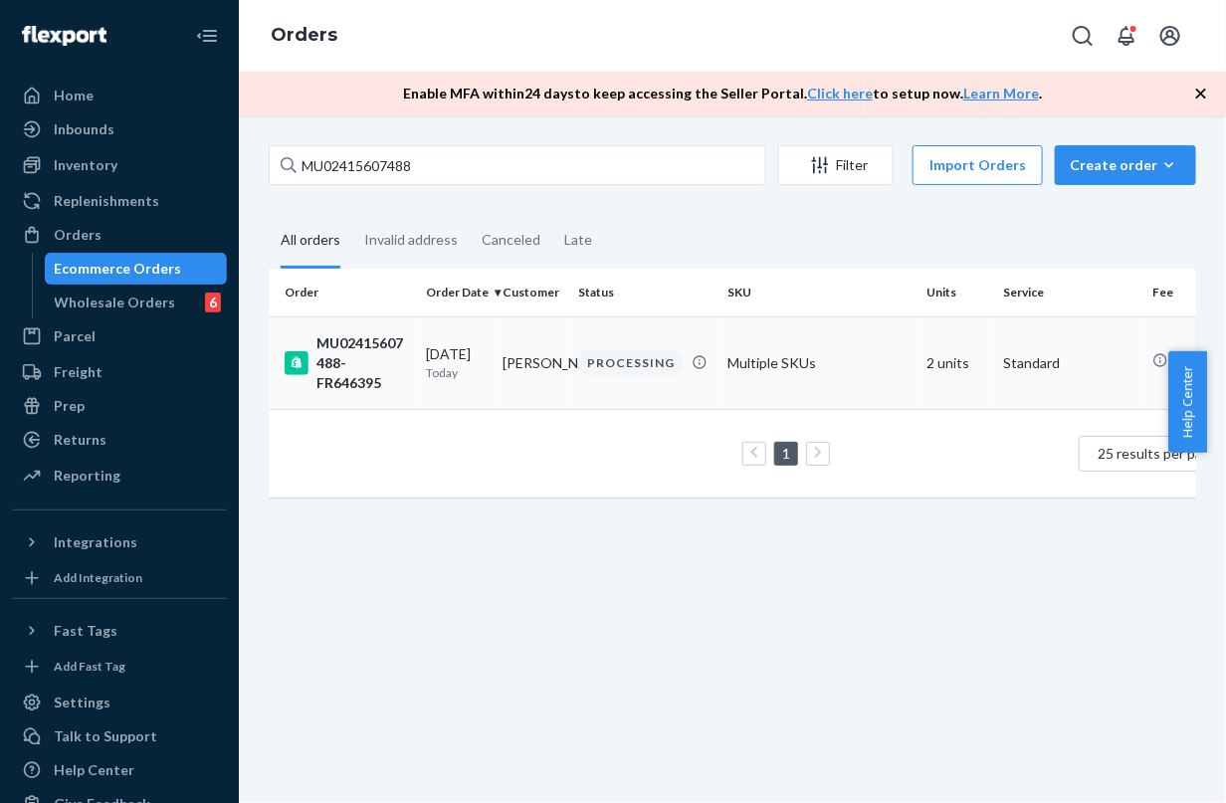
click at [549, 351] on td "Jason Johnson" at bounding box center [533, 362] width 77 height 93
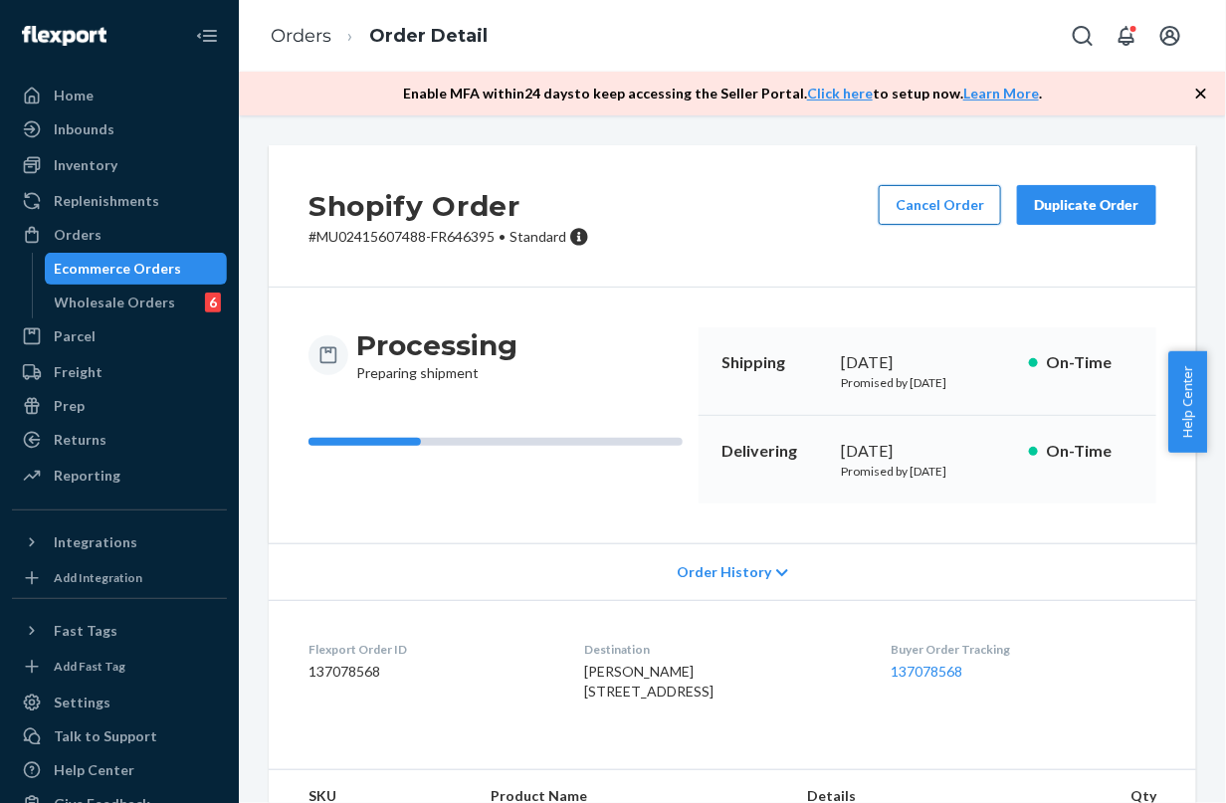
click at [897, 217] on button "Cancel Order" at bounding box center [940, 205] width 122 height 40
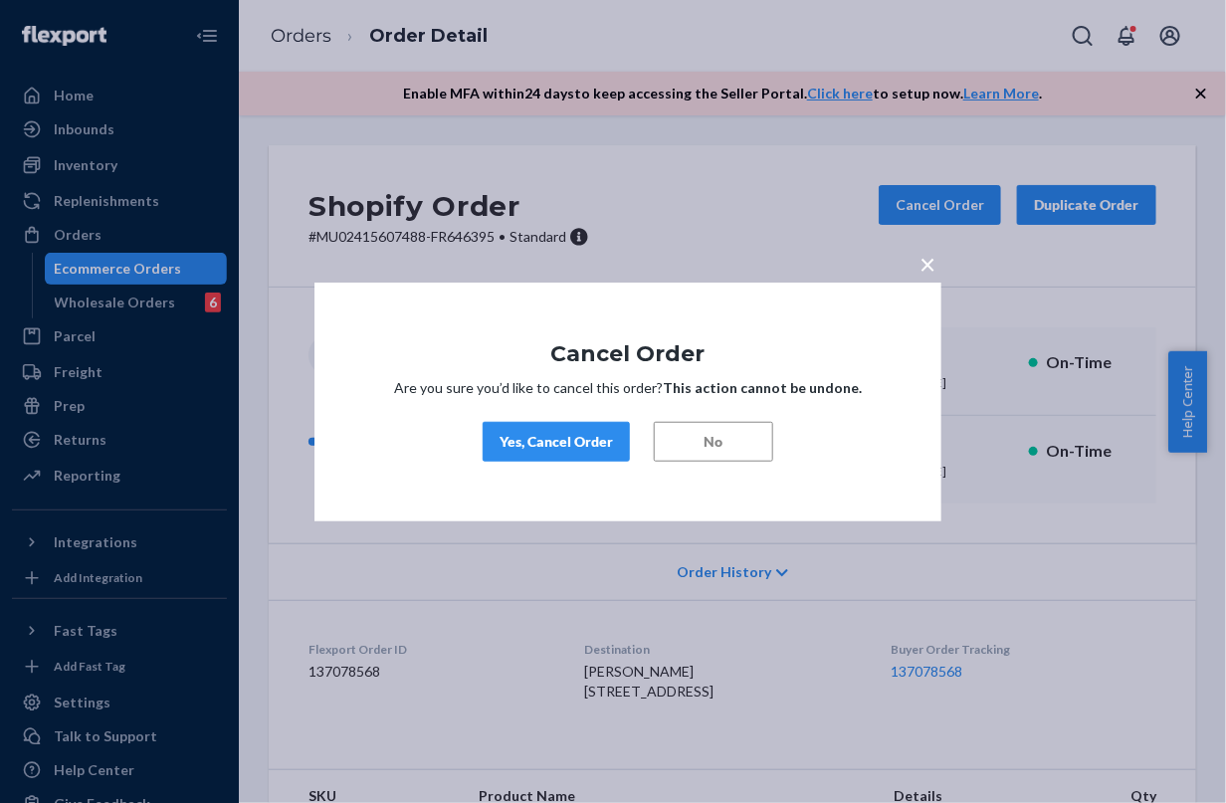
click at [592, 435] on div "Yes, Cancel Order" at bounding box center [555, 442] width 113 height 20
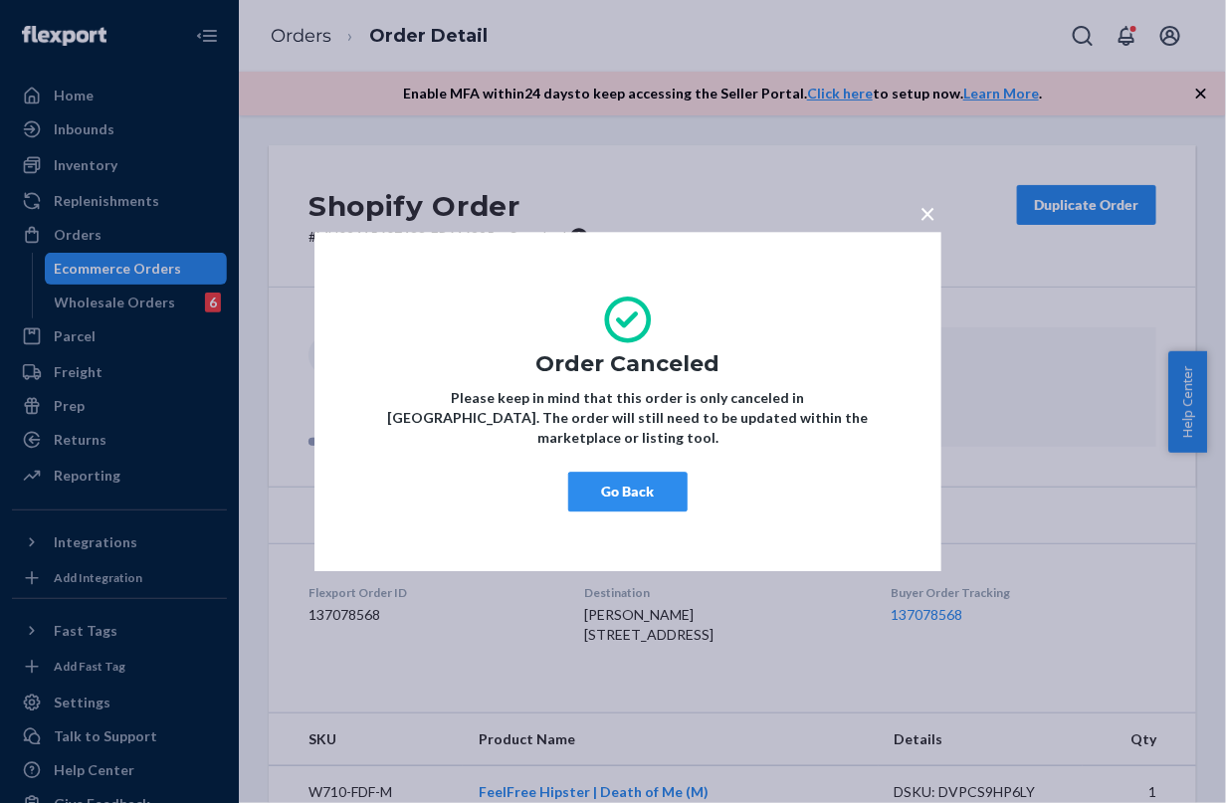
click at [301, 72] on div "× Order Canceled Please keep in mind that this order is only canceled in Flexpo…" at bounding box center [613, 401] width 1226 height 803
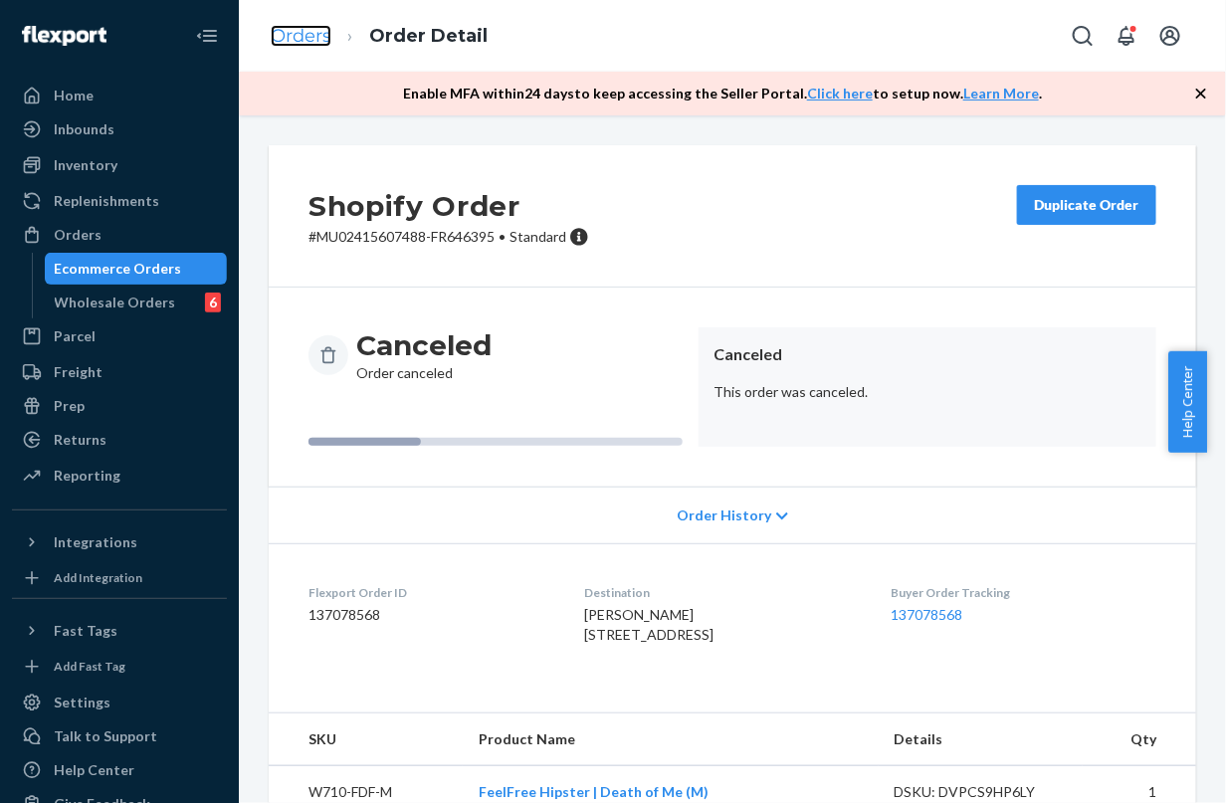
click at [294, 38] on link "Orders" at bounding box center [301, 36] width 61 height 22
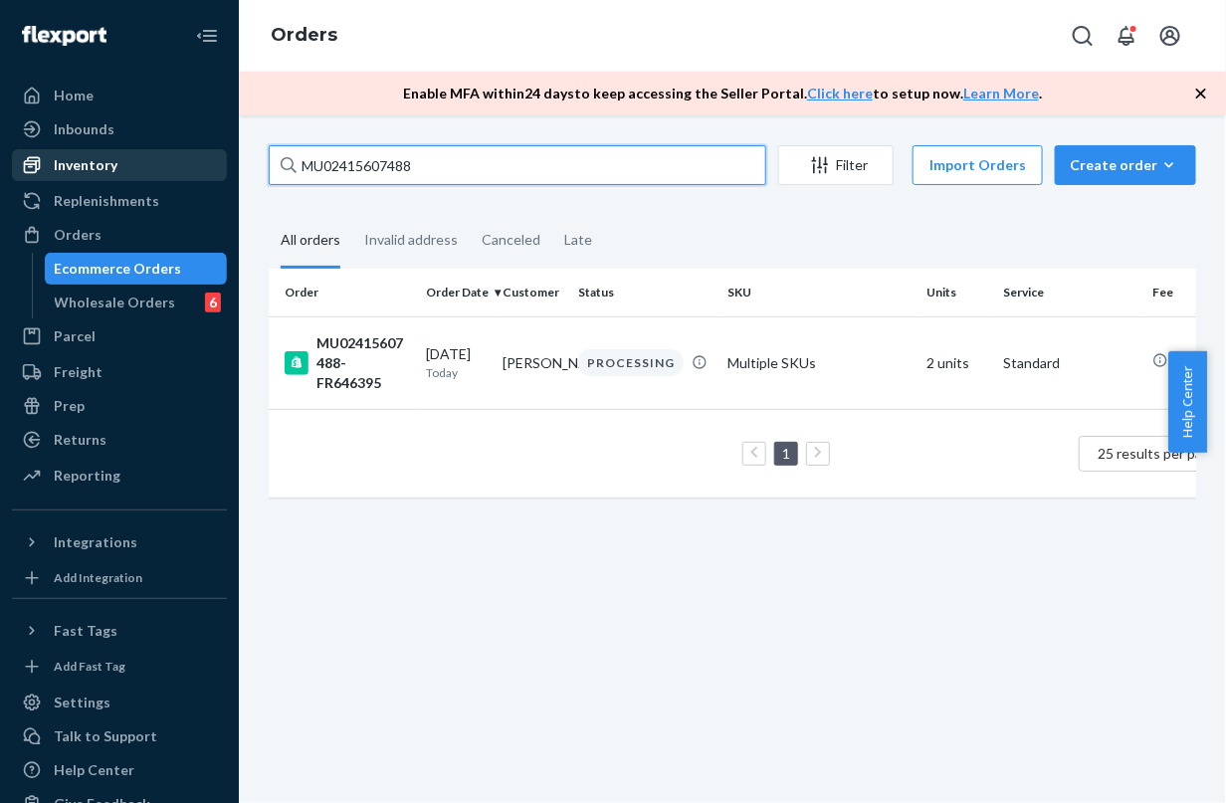
drag, startPoint x: 493, startPoint y: 162, endPoint x: 167, endPoint y: 155, distance: 325.4
click at [167, 155] on div "Home Inbounds Shipping Plans Problems Inventory Products Branded Packaging Repl…" at bounding box center [613, 401] width 1226 height 803
paste input "075"
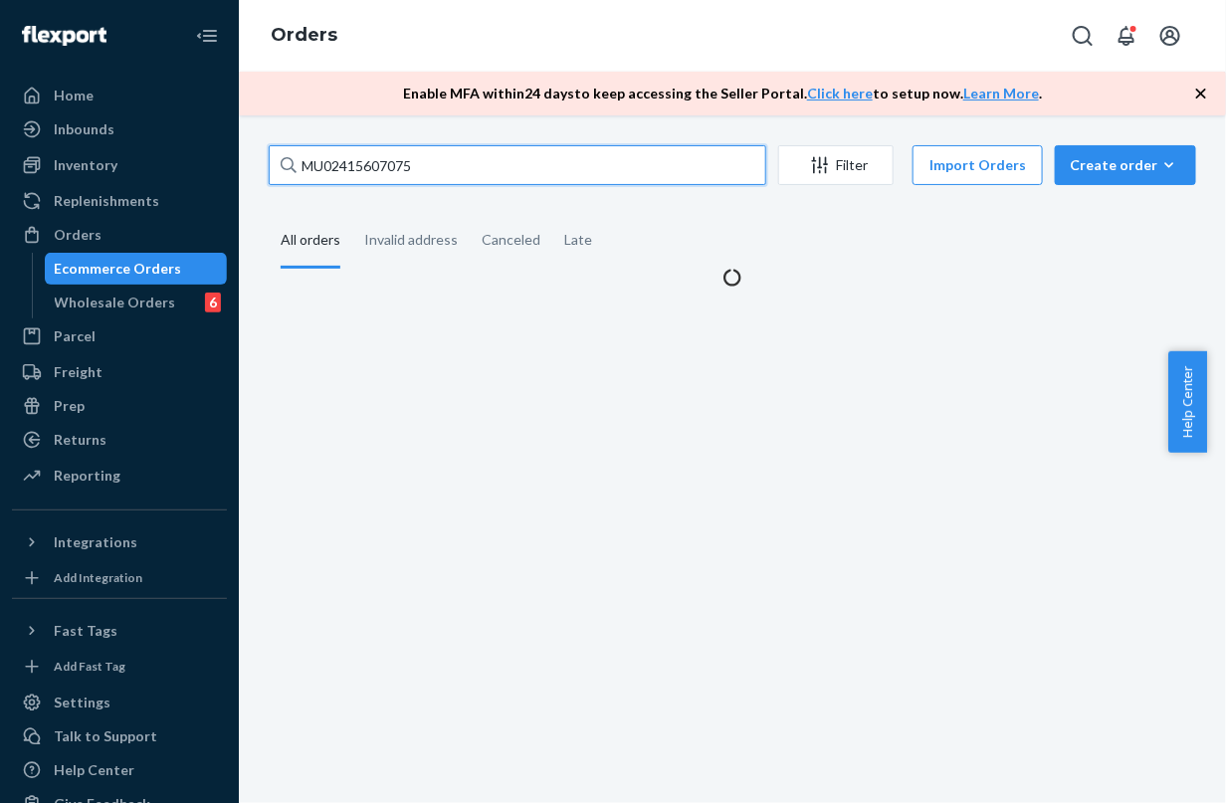
type input "MU02415607075"
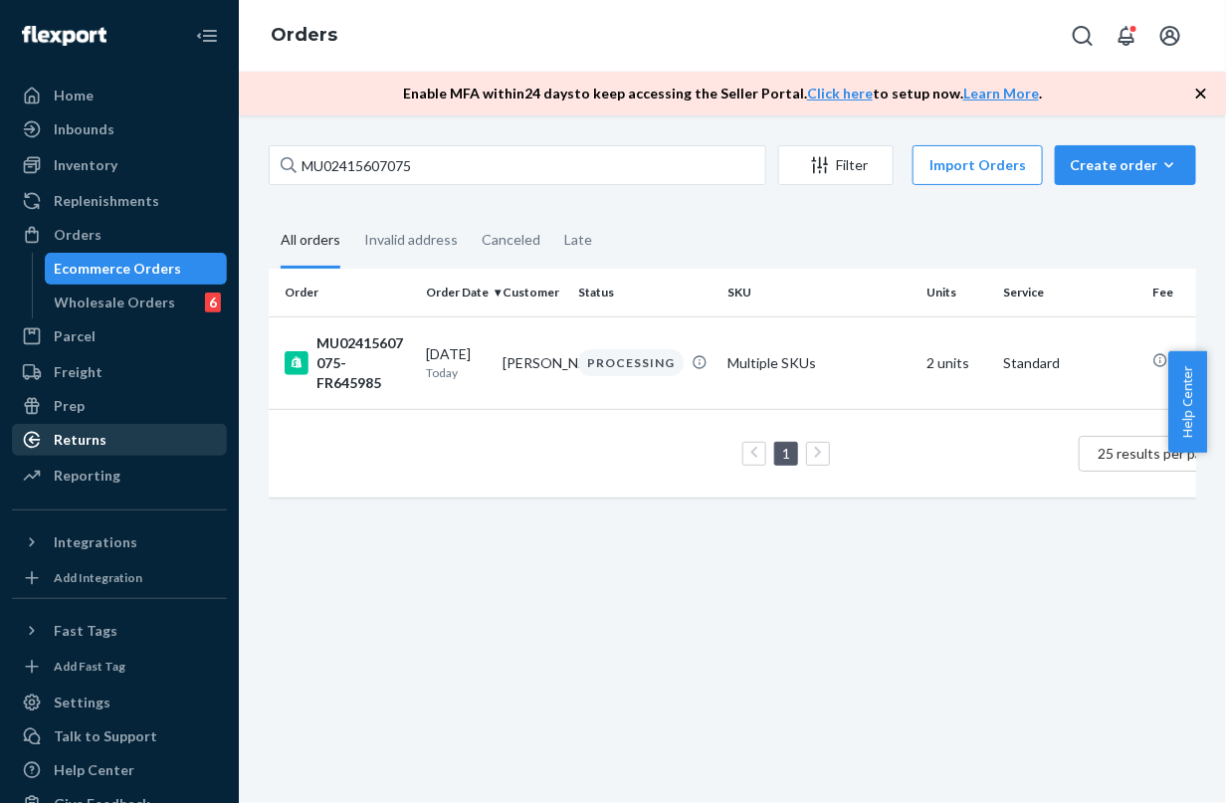
drag, startPoint x: 633, startPoint y: 395, endPoint x: 93, endPoint y: 433, distance: 541.6
click at [633, 395] on td "PROCESSING" at bounding box center [644, 362] width 149 height 93
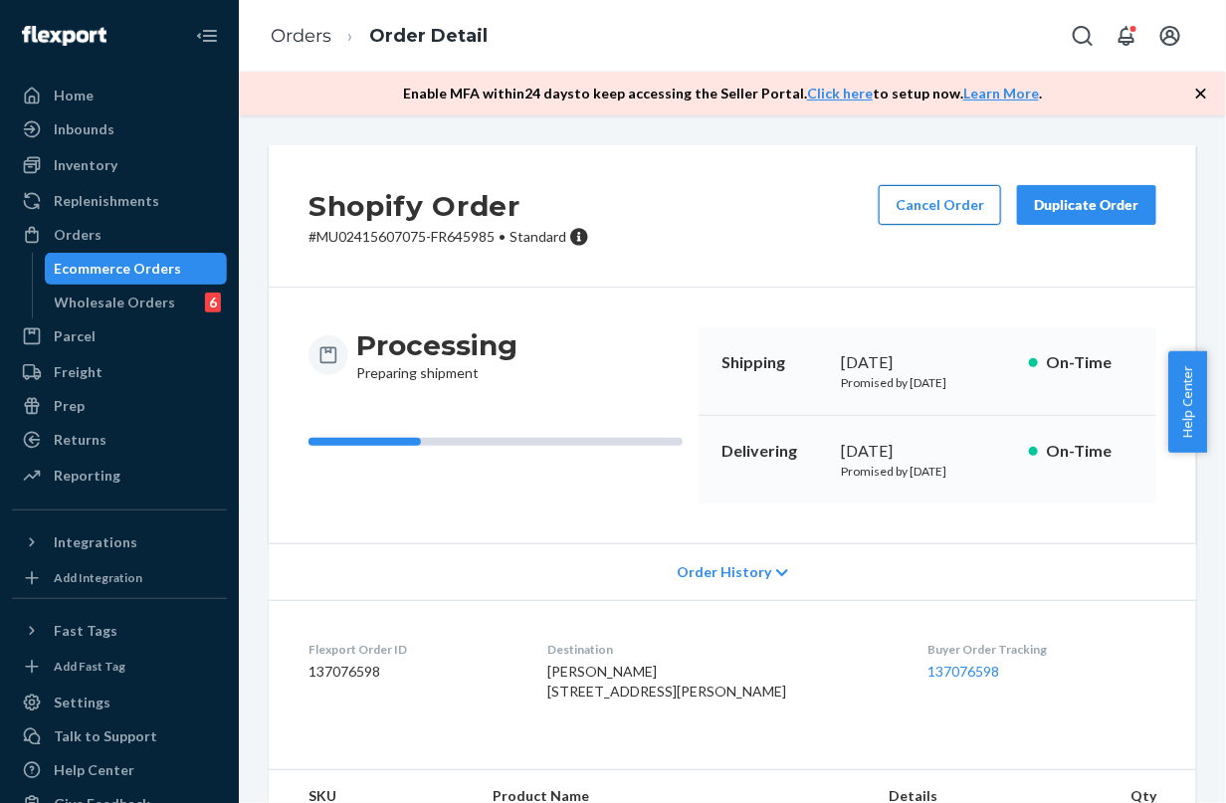
click at [900, 190] on button "Cancel Order" at bounding box center [940, 205] width 122 height 40
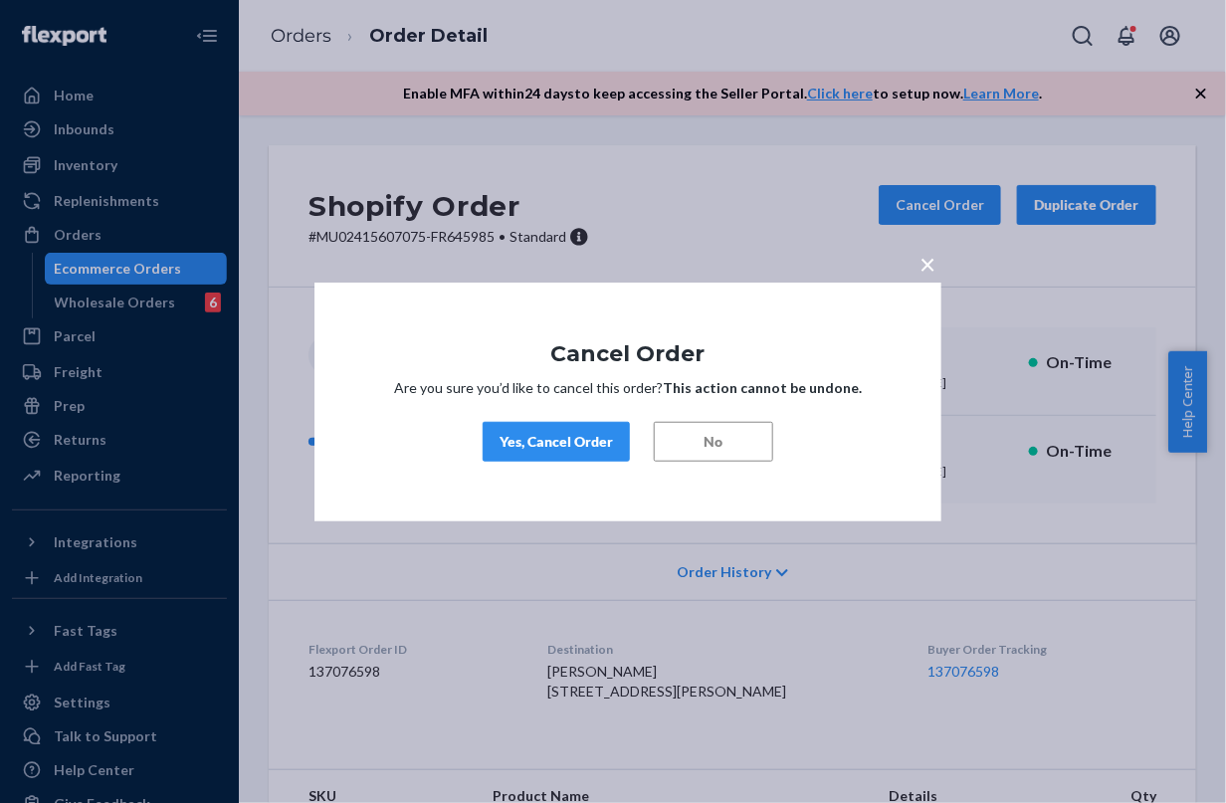
click at [595, 423] on button "Yes, Cancel Order" at bounding box center [556, 442] width 147 height 40
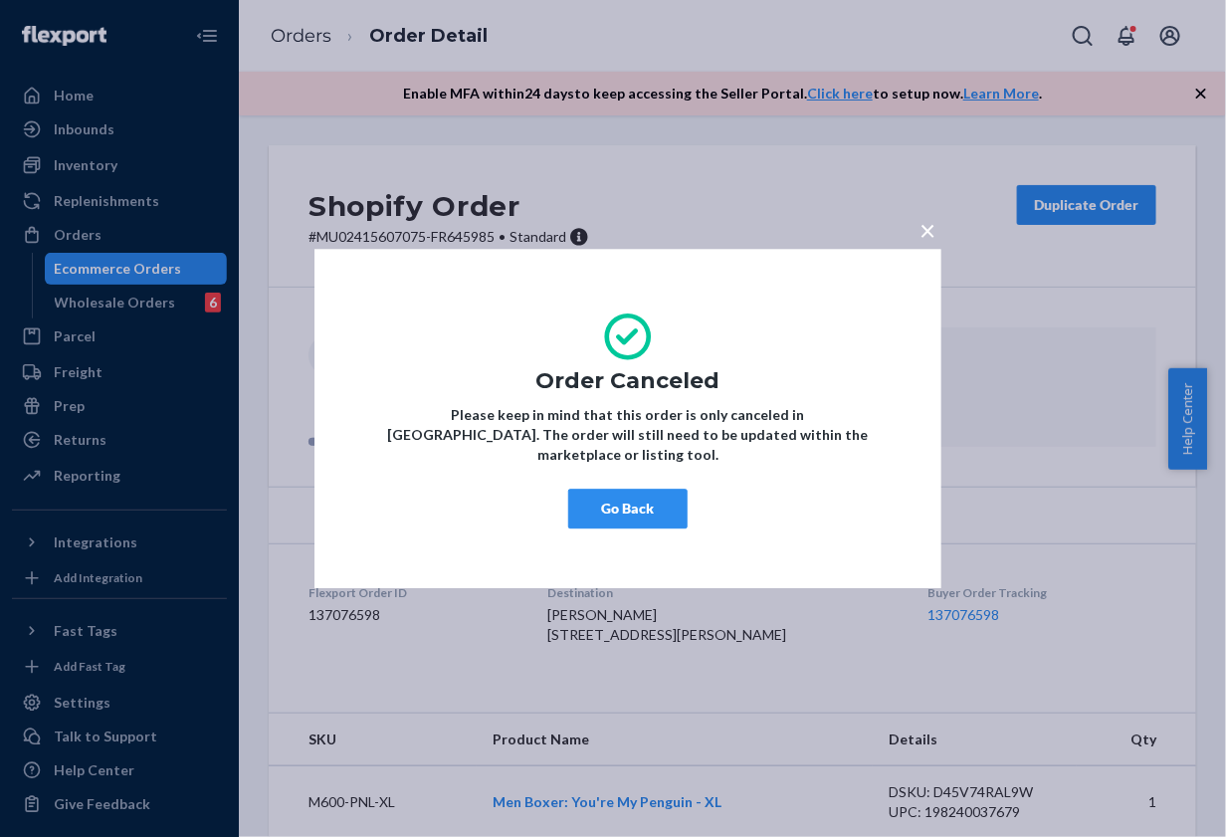
click at [388, 60] on div "× Order Canceled Please keep in mind that this order is only canceled in Flexpo…" at bounding box center [613, 418] width 1226 height 837
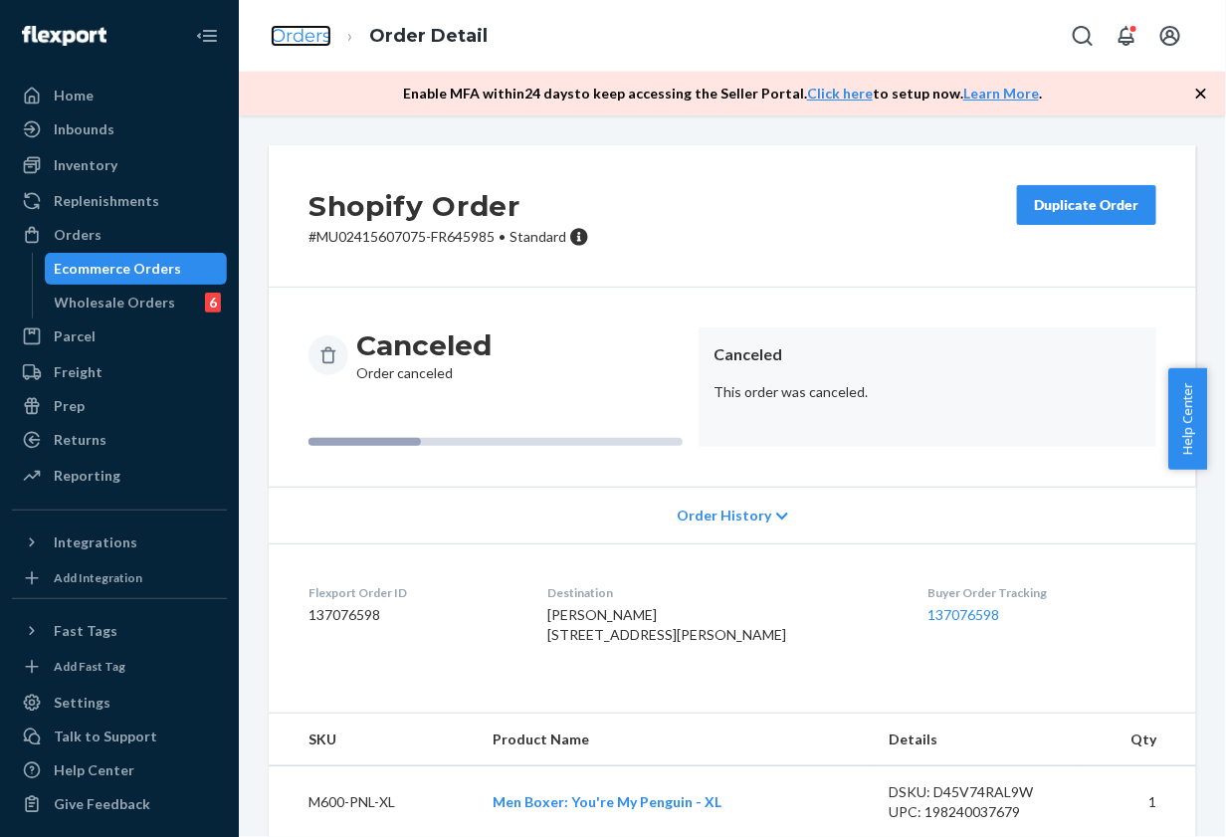
click at [308, 37] on link "Orders" at bounding box center [301, 36] width 61 height 22
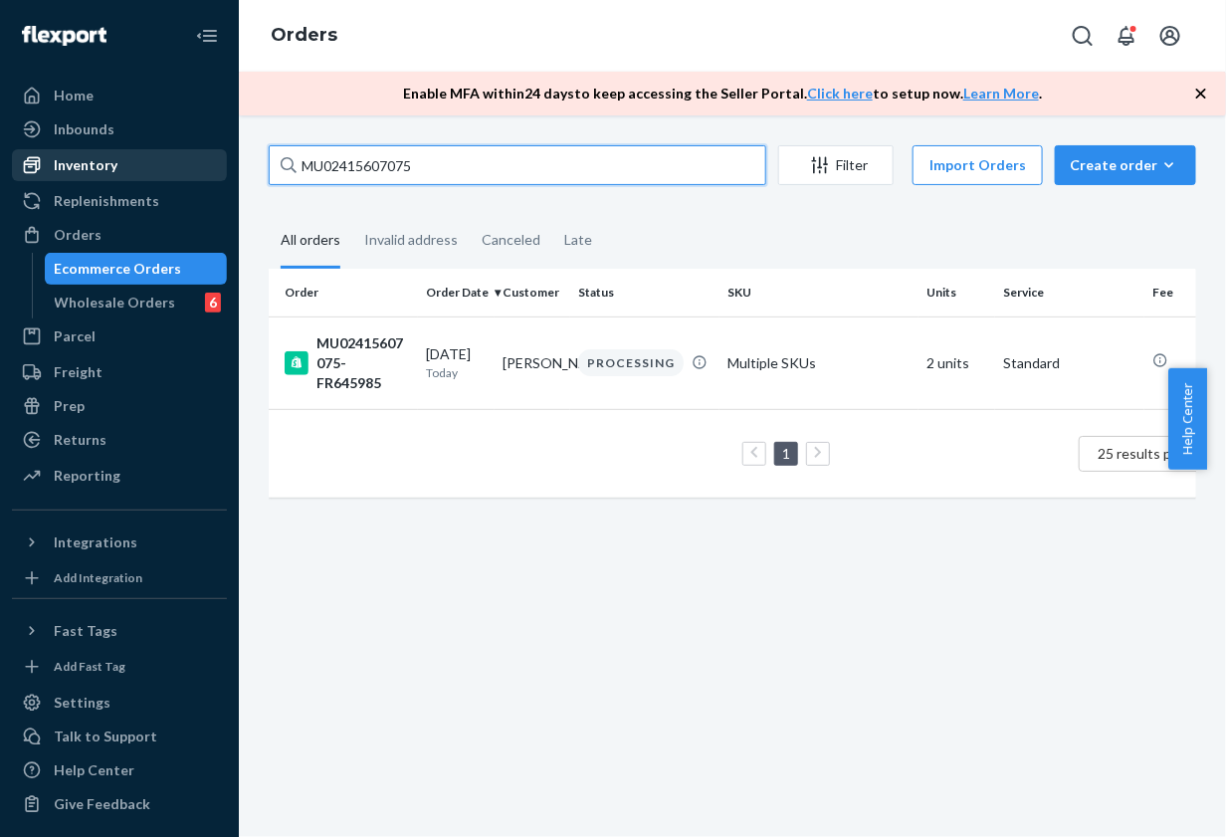
drag, startPoint x: 440, startPoint y: 170, endPoint x: 195, endPoint y: 165, distance: 244.8
click at [195, 165] on div "Home Inbounds Shipping Plans Problems Inventory Products Branded Packaging Repl…" at bounding box center [613, 418] width 1226 height 837
paste input "937"
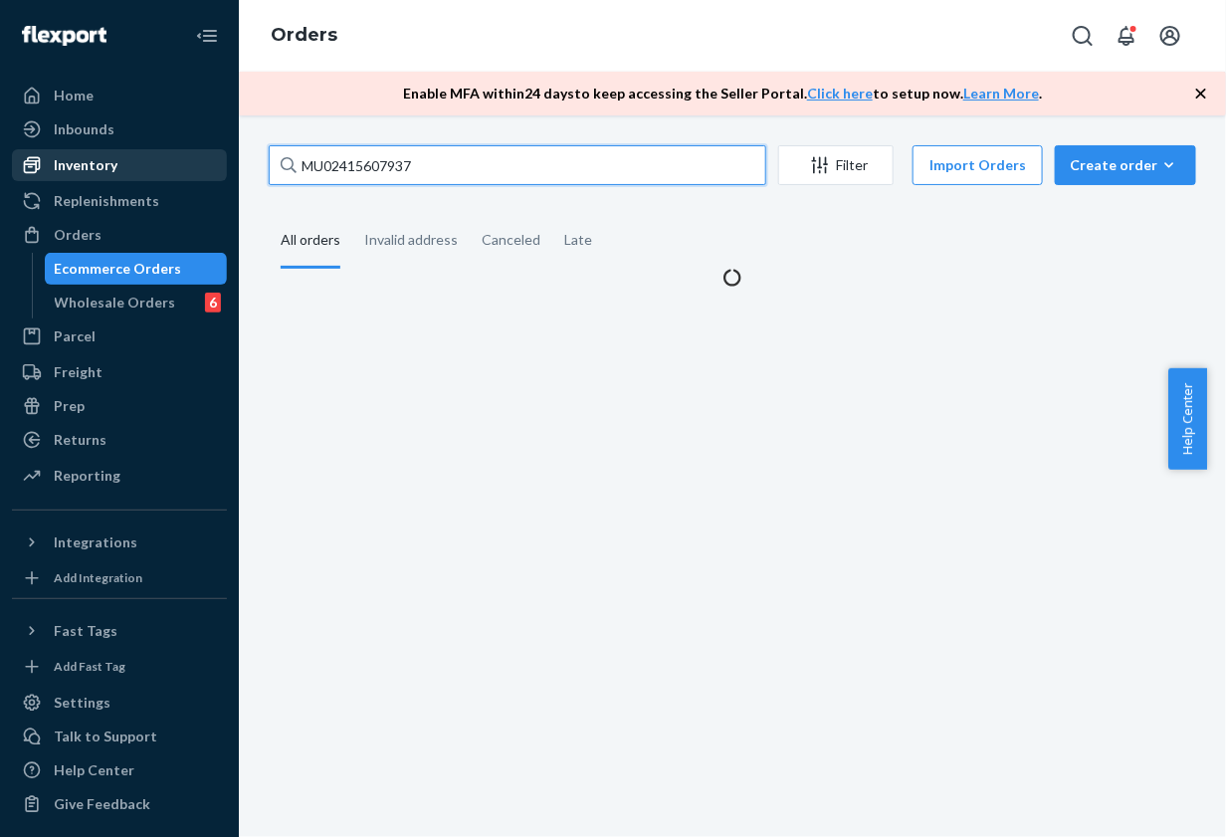
type input "MU02415607937"
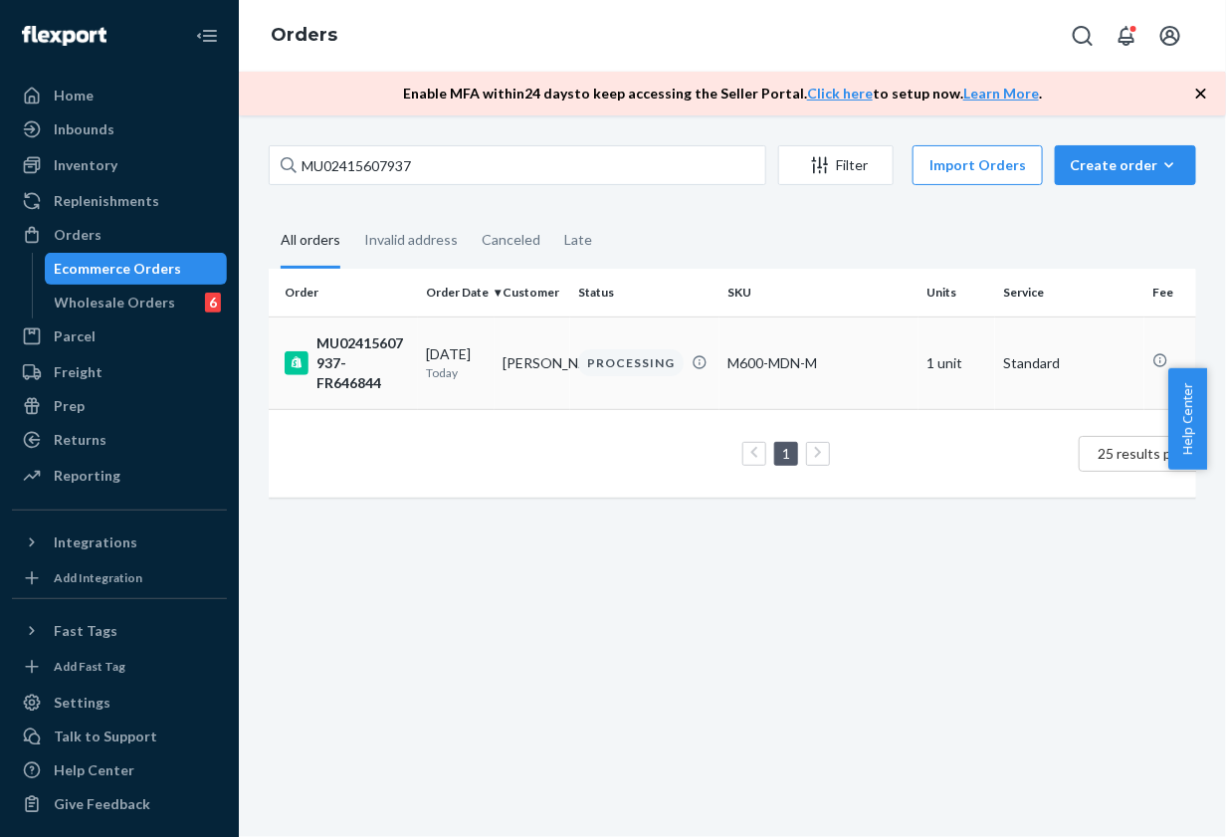
click at [823, 320] on td "M600-MDN-M" at bounding box center [818, 362] width 199 height 93
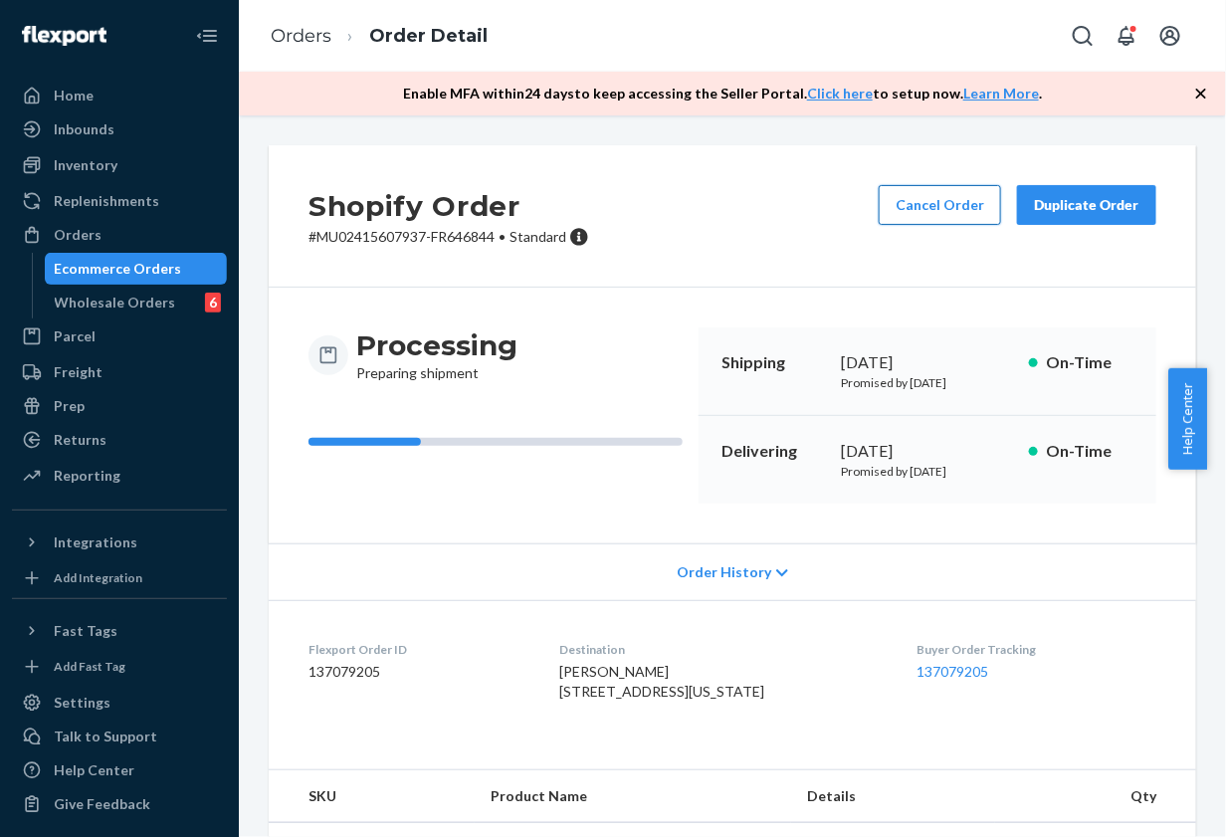
click at [881, 212] on button "Cancel Order" at bounding box center [940, 205] width 122 height 40
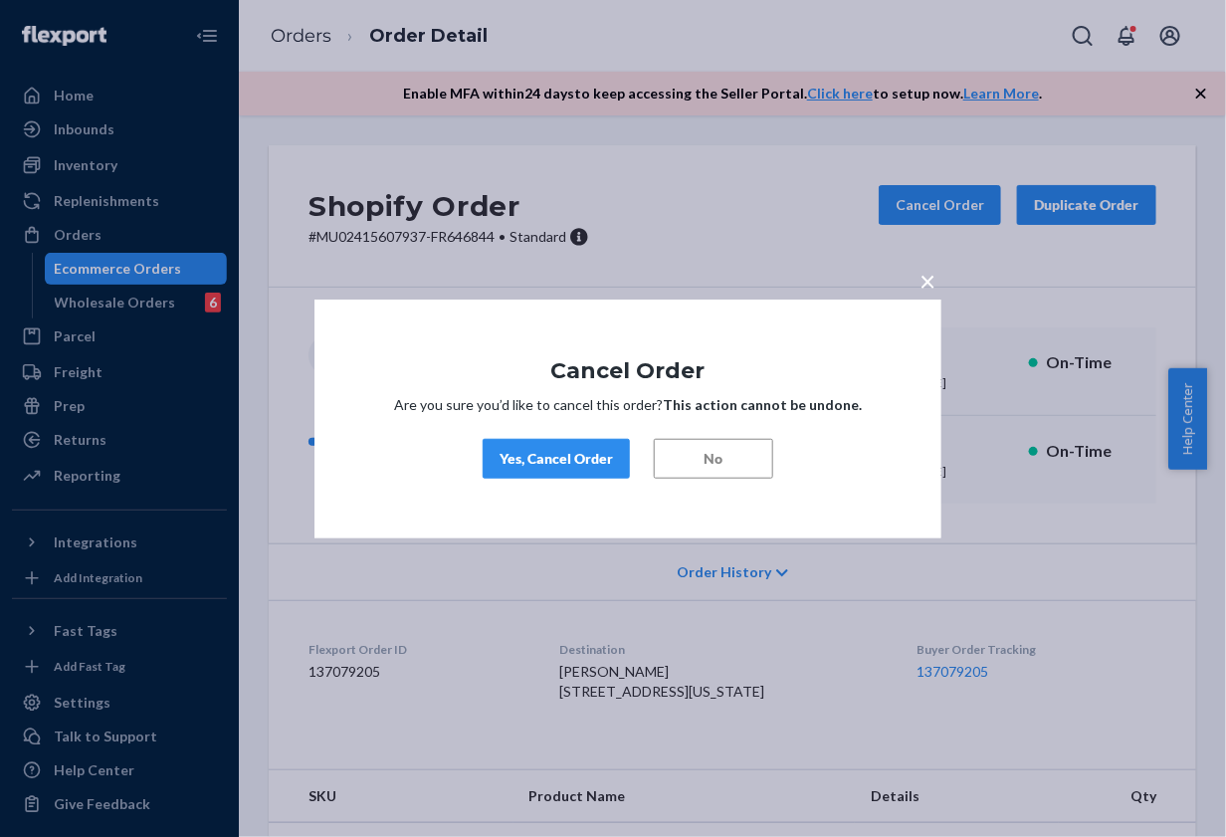
click at [592, 460] on div "Yes, Cancel Order" at bounding box center [555, 459] width 113 height 20
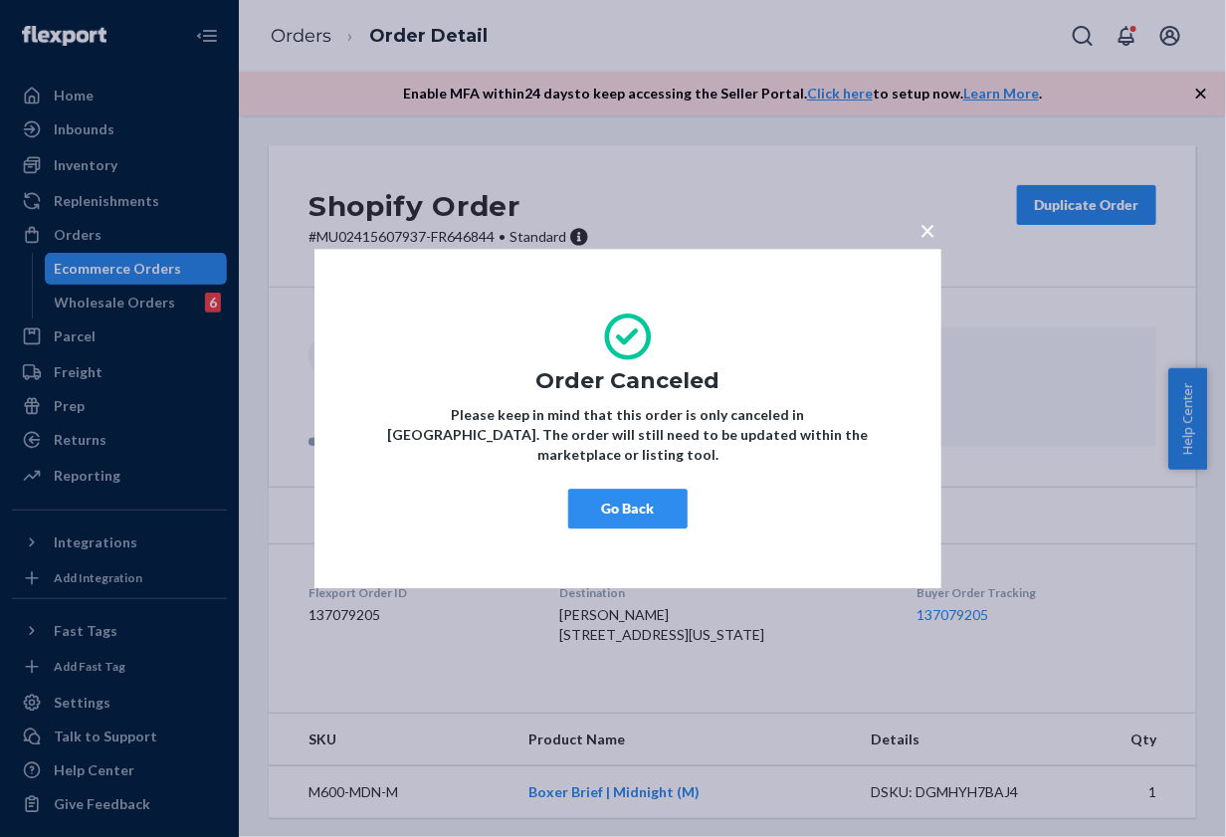
click at [438, 177] on div "× Order Canceled Please keep in mind that this order is only canceled in Flexpo…" at bounding box center [613, 418] width 1226 height 837
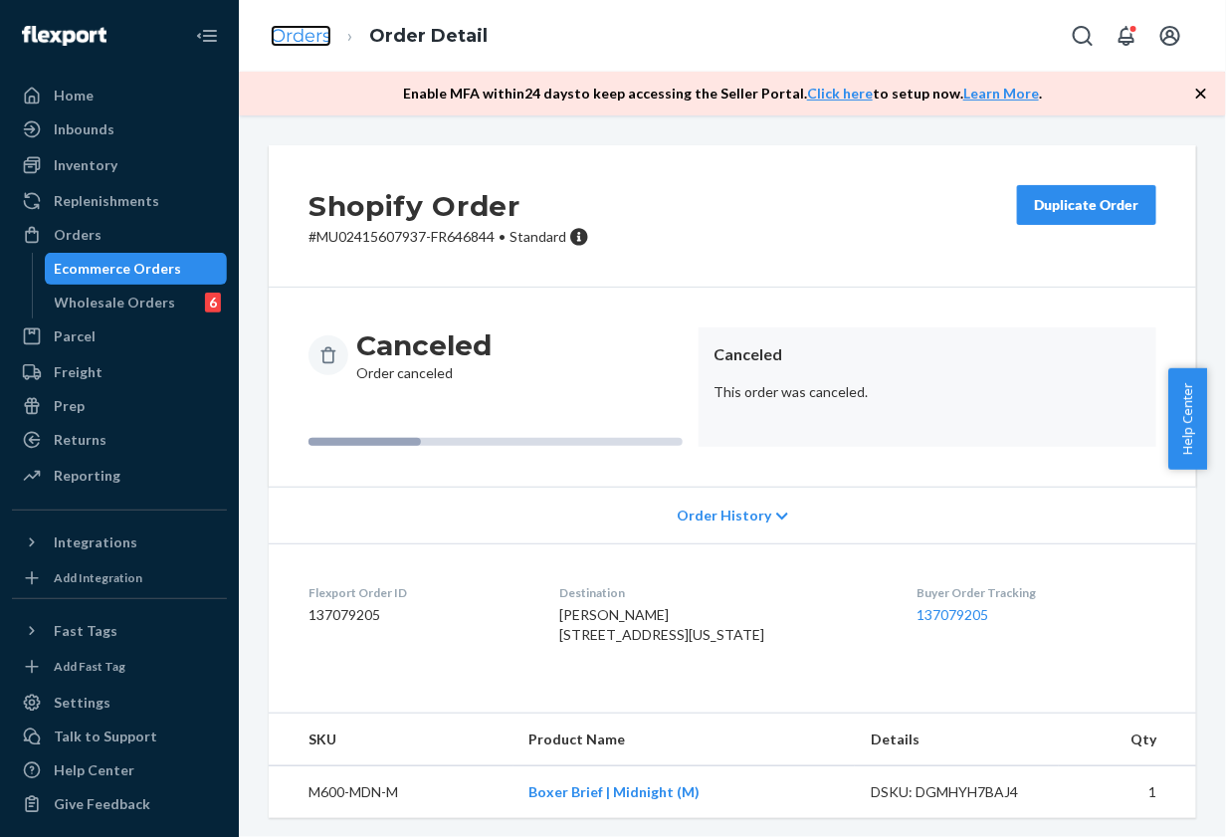
click at [323, 40] on link "Orders" at bounding box center [301, 36] width 61 height 22
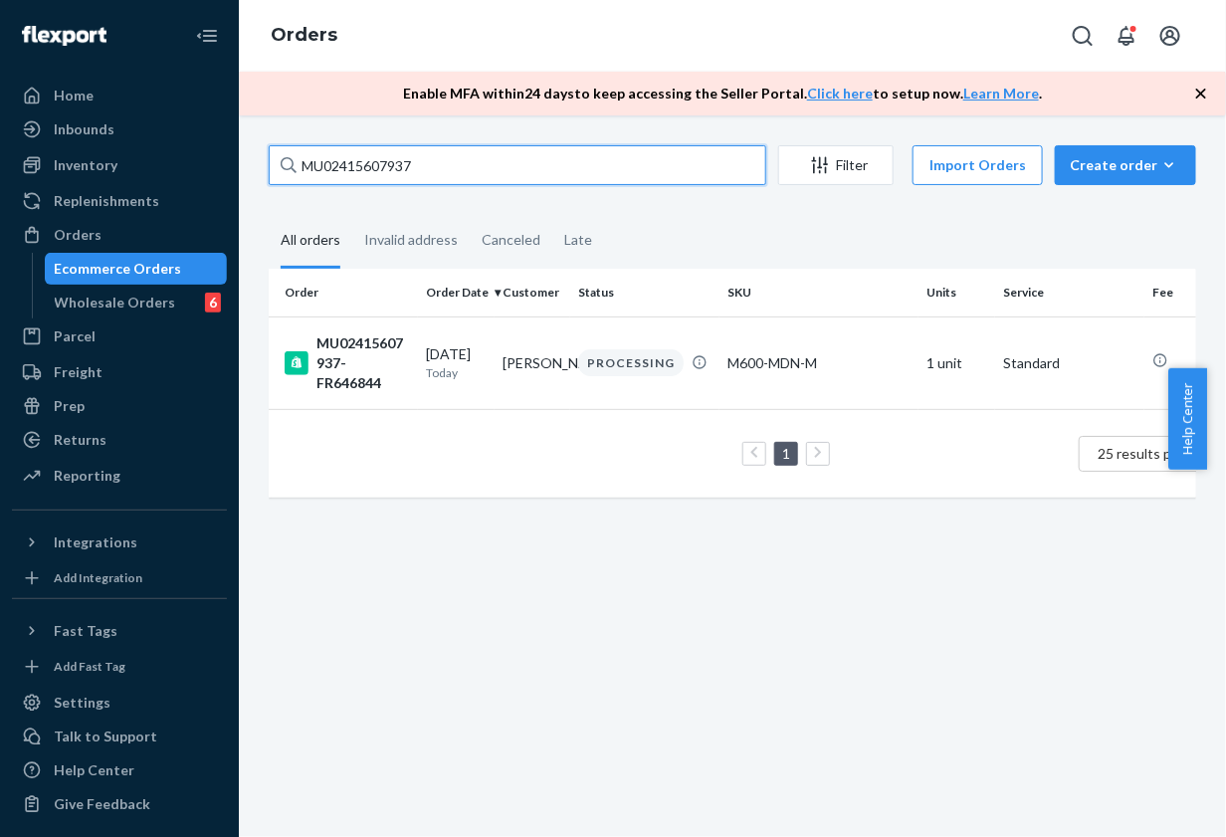
drag, startPoint x: 471, startPoint y: 157, endPoint x: 224, endPoint y: 146, distance: 247.0
click at [224, 146] on div "Home Inbounds Shipping Plans Problems Inventory Products Branded Packaging Repl…" at bounding box center [613, 418] width 1226 height 837
paste input "582358"
type input "MU02415582358"
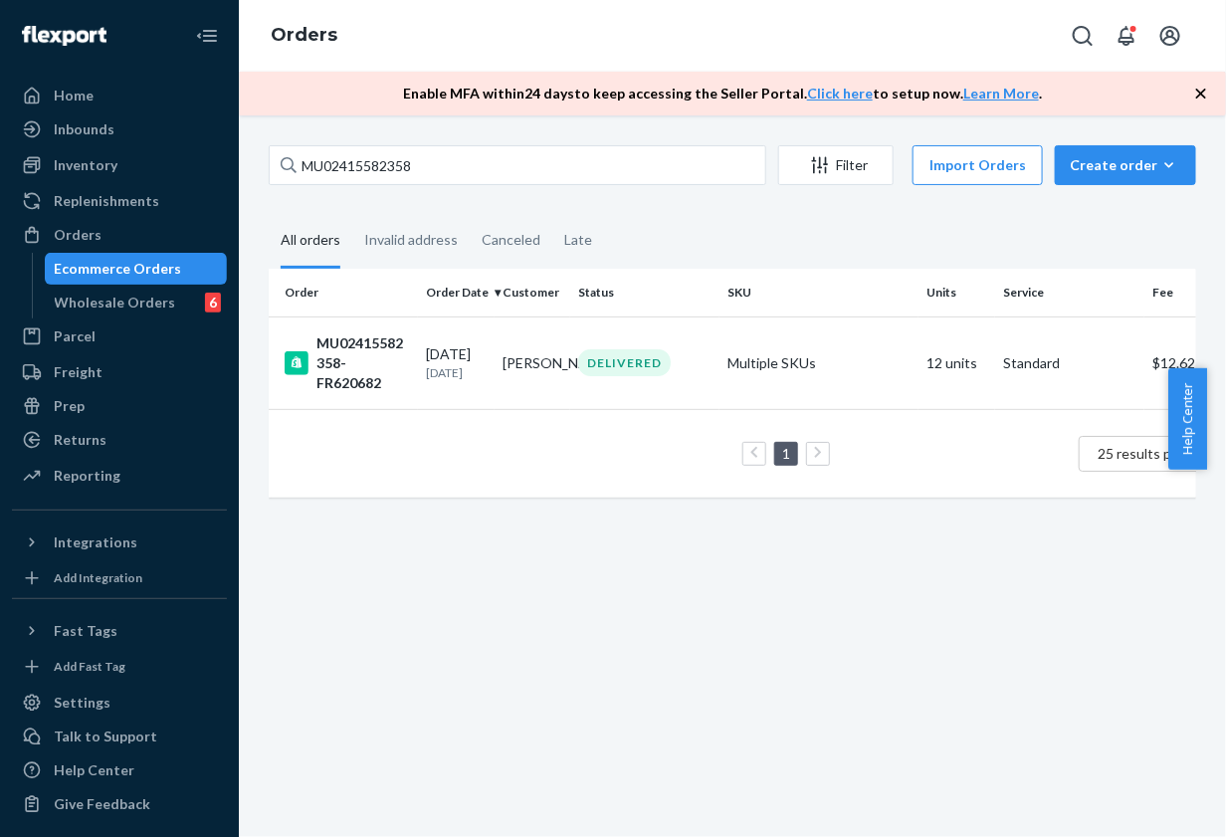
click at [594, 130] on div "MU02415582358 Filter Import Orders Create order Ecommerce order Removal order A…" at bounding box center [732, 475] width 987 height 721
click at [465, 373] on p "8 days ago" at bounding box center [456, 372] width 61 height 17
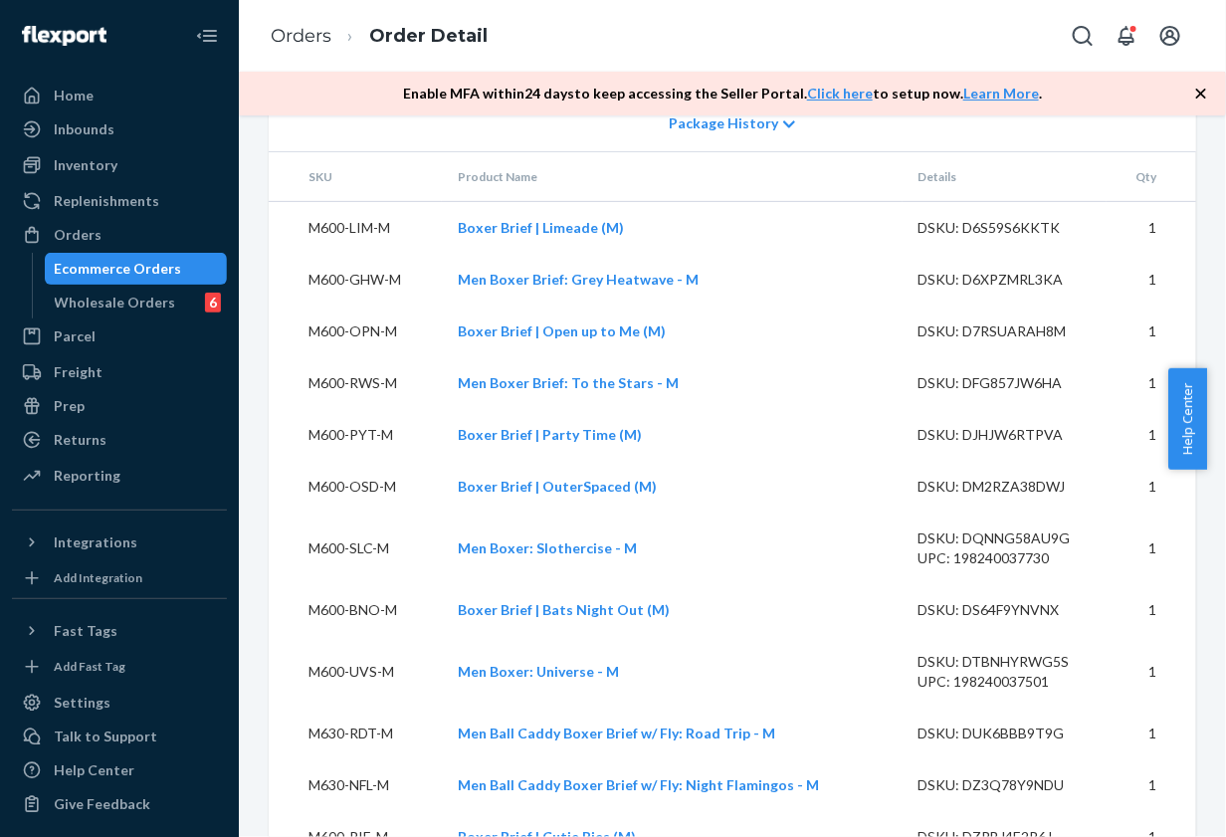
scroll to position [1779, 0]
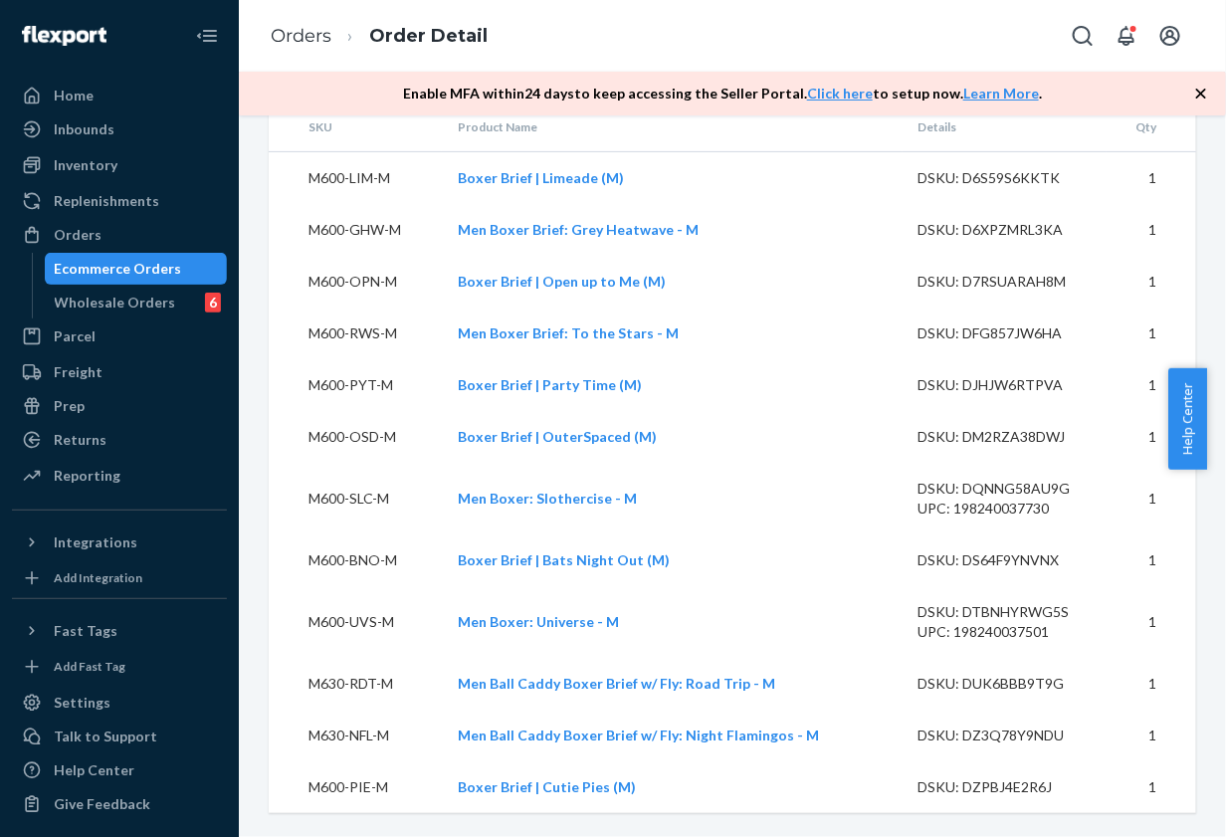
click at [812, 35] on div "Orders Order Detail" at bounding box center [732, 36] width 987 height 72
click at [723, 43] on div "Orders Order Detail" at bounding box center [732, 36] width 987 height 72
drag, startPoint x: 542, startPoint y: 479, endPoint x: 572, endPoint y: 483, distance: 30.1
click at [572, 483] on td "Men Boxer: Slothercise - M" at bounding box center [672, 499] width 460 height 72
click at [562, 480] on td "Men Boxer: Slothercise - M" at bounding box center [672, 499] width 460 height 72
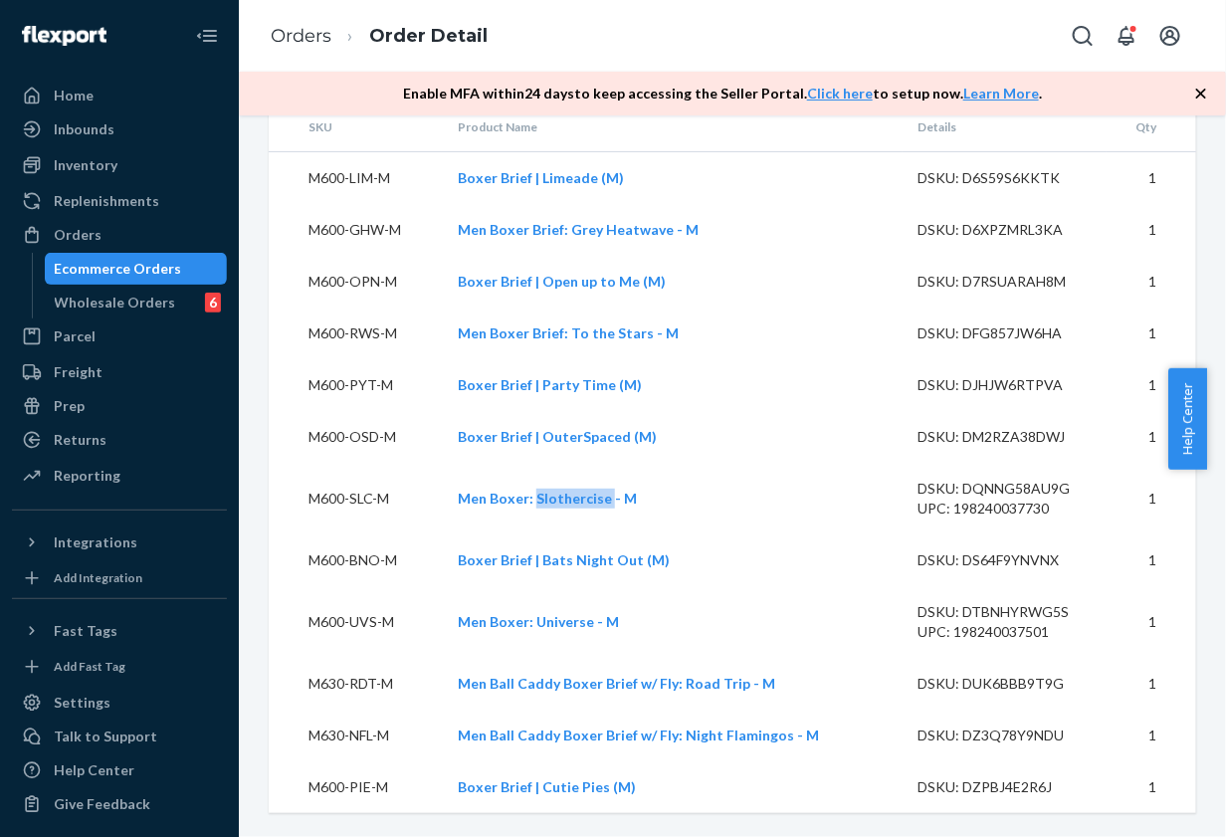
drag, startPoint x: 535, startPoint y: 481, endPoint x: 607, endPoint y: 481, distance: 71.6
click at [607, 481] on td "Men Boxer: Slothercise - M" at bounding box center [672, 499] width 460 height 72
copy link "Slothercise"
click at [653, 55] on div "Orders Order Detail" at bounding box center [732, 36] width 987 height 72
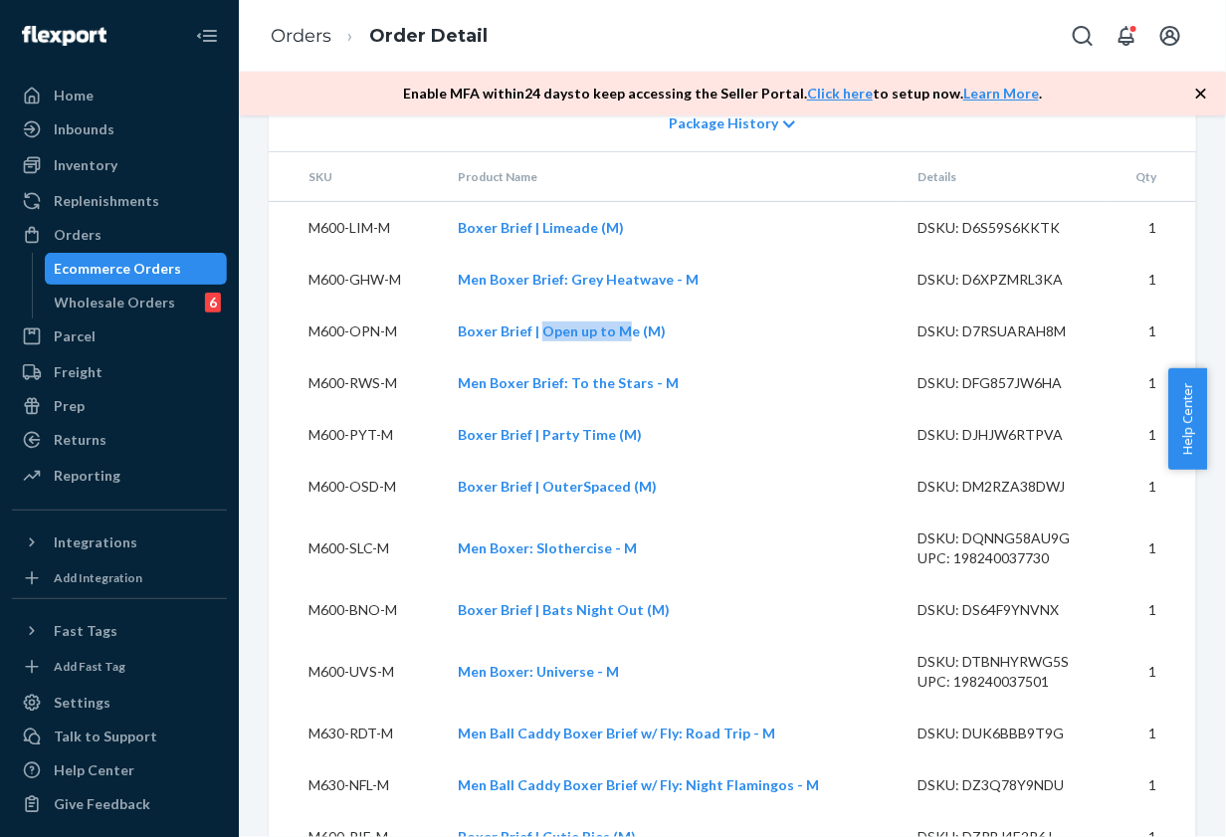
drag, startPoint x: 545, startPoint y: 386, endPoint x: 625, endPoint y: 393, distance: 79.9
click at [625, 357] on td "Boxer Brief | Open up to Me (M)" at bounding box center [672, 331] width 460 height 52
copy link "Open up to M"
click at [627, 40] on div "Orders Order Detail" at bounding box center [732, 36] width 987 height 72
drag, startPoint x: 565, startPoint y: 330, endPoint x: 665, endPoint y: 333, distance: 99.5
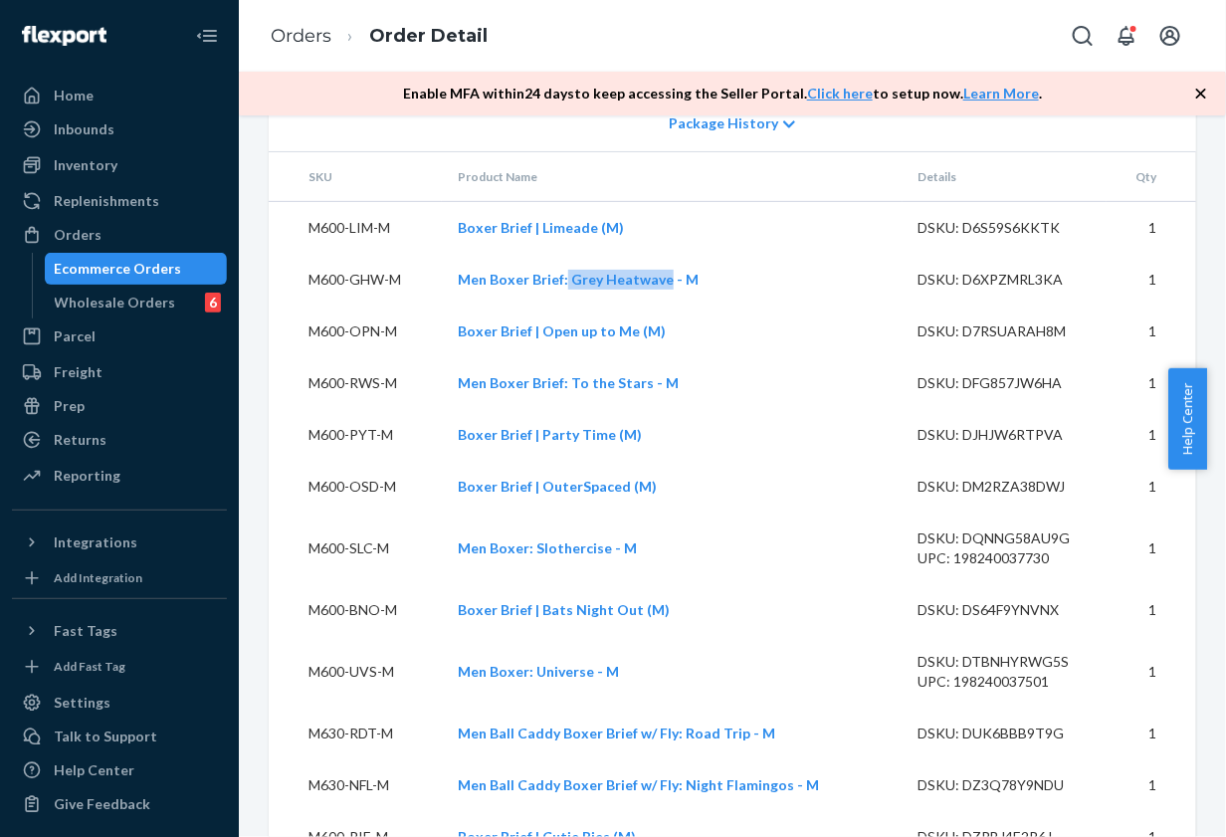
click at [665, 305] on td "Men Boxer Brief: Grey Heatwave - M" at bounding box center [672, 280] width 460 height 52
copy link "Grey Heatwave"
click at [699, 75] on div "Processing Shipped 9/14 Delivered 9/19 - 10am CDT" at bounding box center [842, 4] width 628 height 139
drag, startPoint x: 540, startPoint y: 274, endPoint x: 587, endPoint y: 280, distance: 47.1
click at [587, 280] on table "SKU Product Name Details Qty M600-LIM-M Boxer Brief | Limeade (M) DSKU: D6S59S6…" at bounding box center [732, 507] width 927 height 710
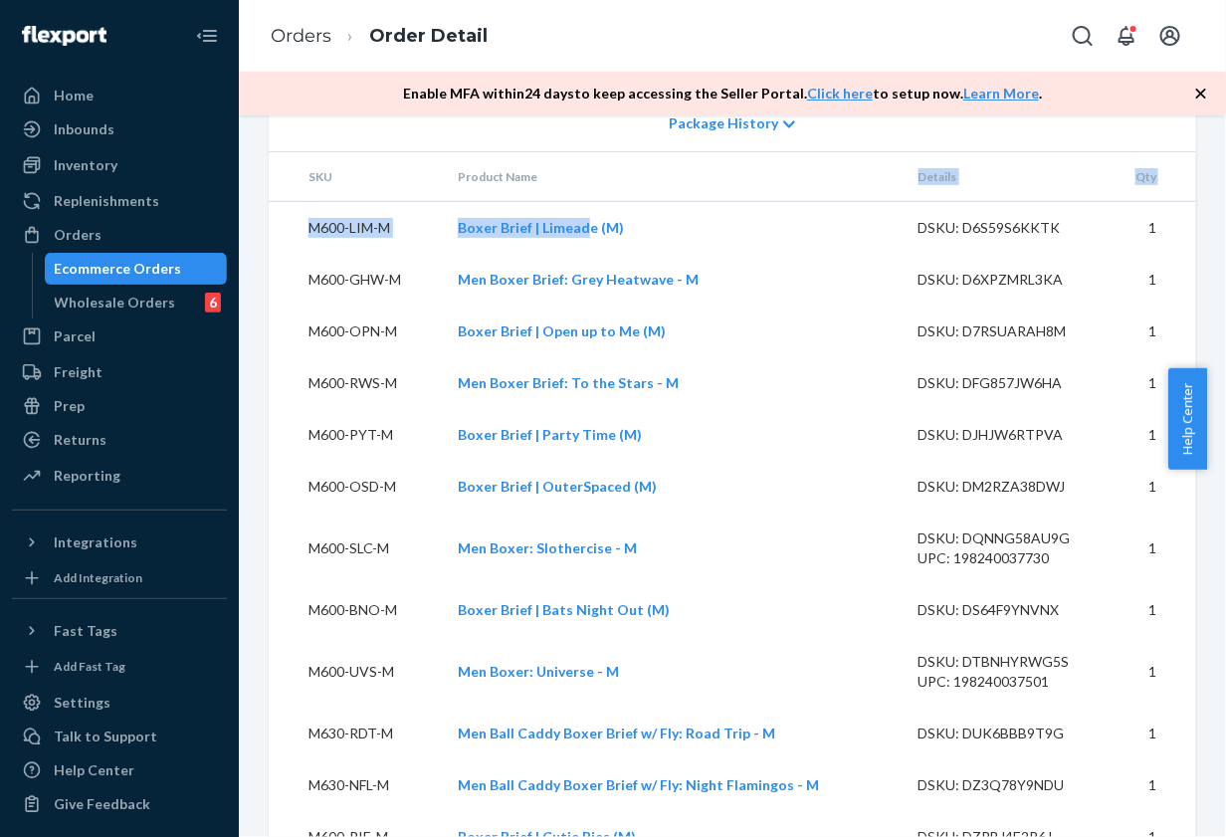
click at [592, 202] on th "Product Name" at bounding box center [672, 177] width 460 height 50
drag, startPoint x: 544, startPoint y: 281, endPoint x: 595, endPoint y: 285, distance: 50.9
click at [595, 255] on td "Boxer Brief | Limeade (M)" at bounding box center [672, 228] width 460 height 53
copy link "Limeade"
click at [537, 95] on div "From MeUndies, Inc. San Bernardino, CA 92408 Shipment ID 86262561 Processing Sh…" at bounding box center [732, 4] width 927 height 180
